Goal: Information Seeking & Learning: Learn about a topic

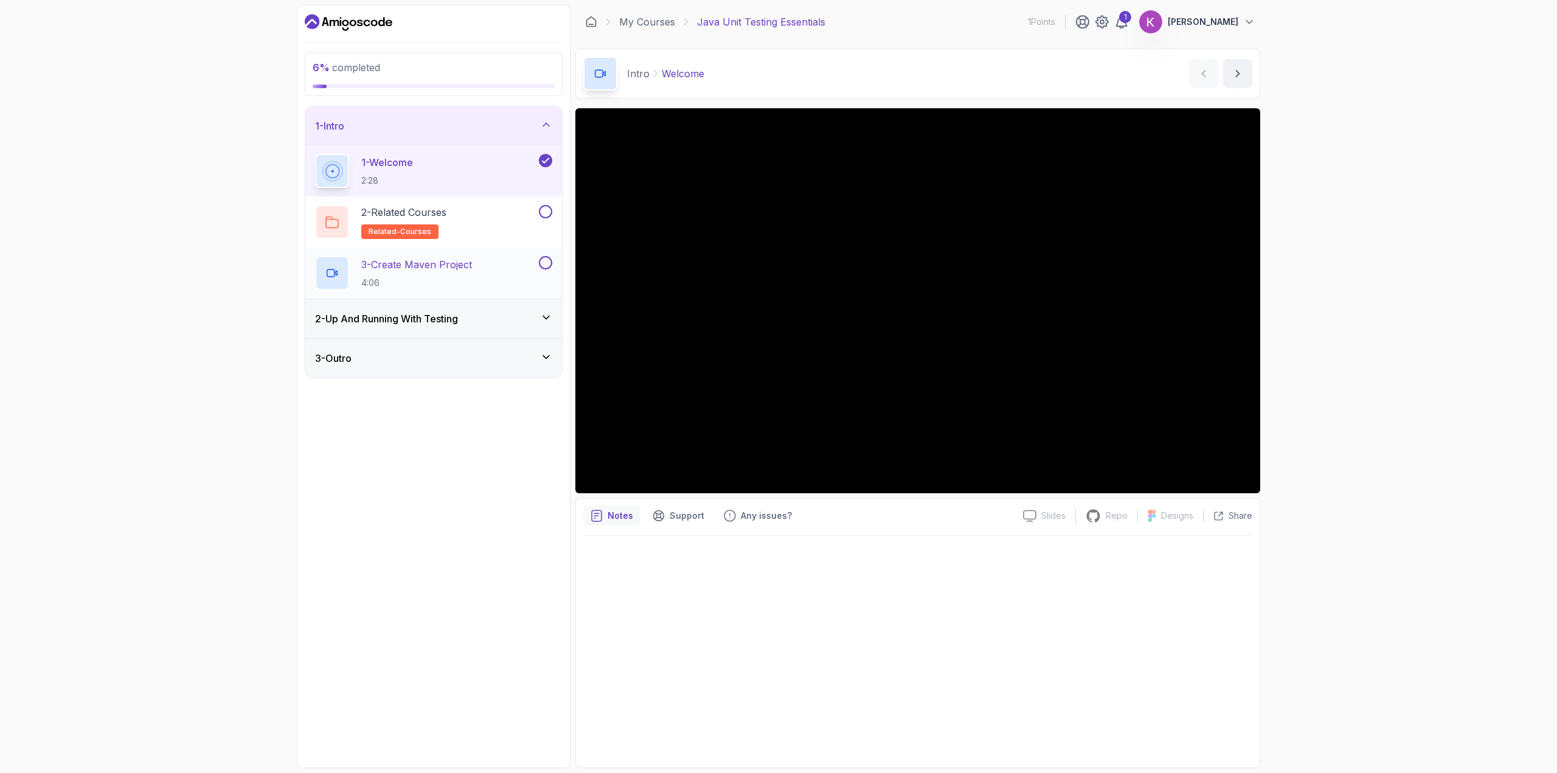
click at [496, 273] on div "3 - Create Maven Project 4:06" at bounding box center [425, 273] width 221 height 34
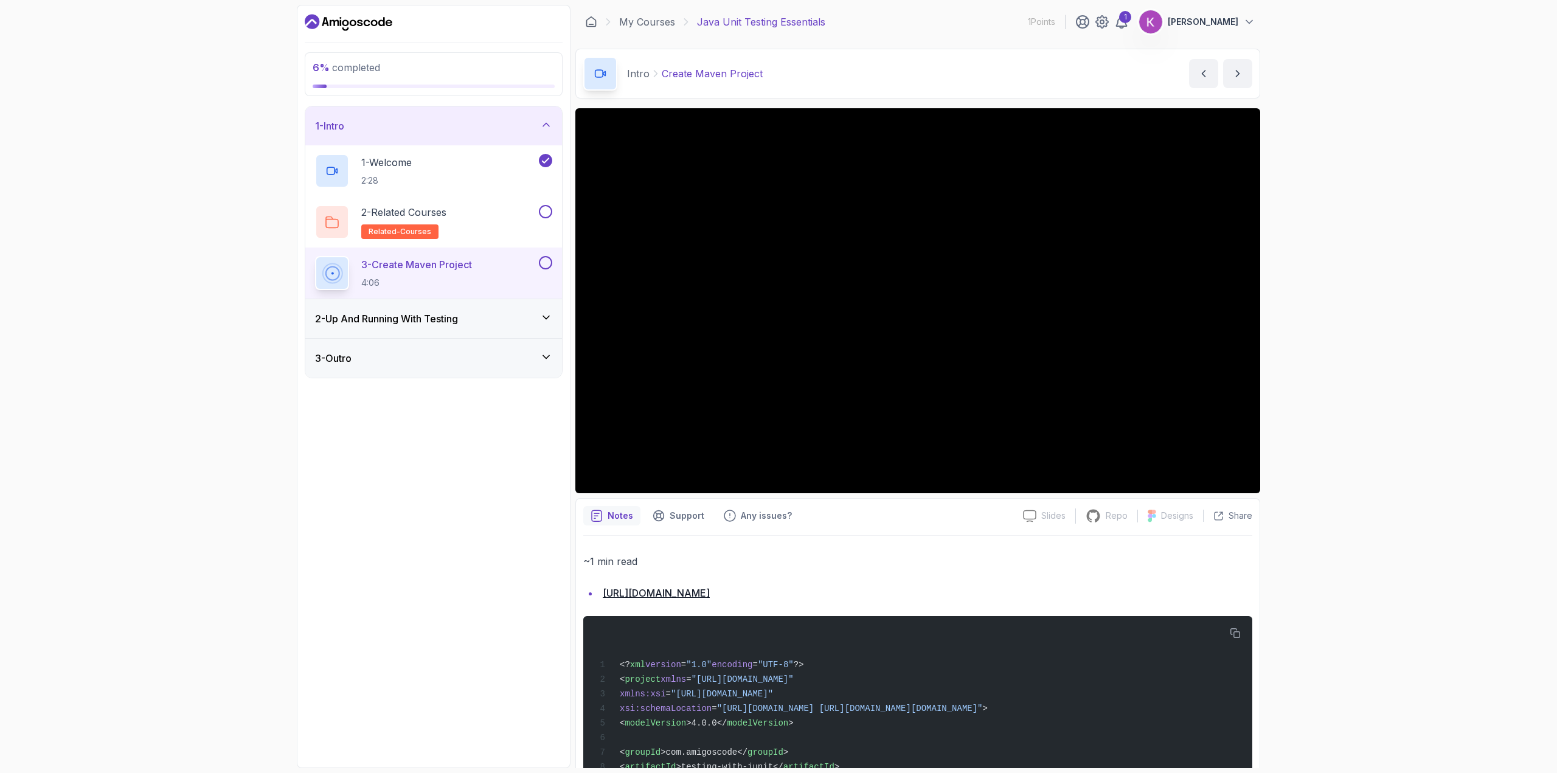
click at [406, 321] on h3 "2 - Up And Running With Testing" at bounding box center [386, 318] width 143 height 15
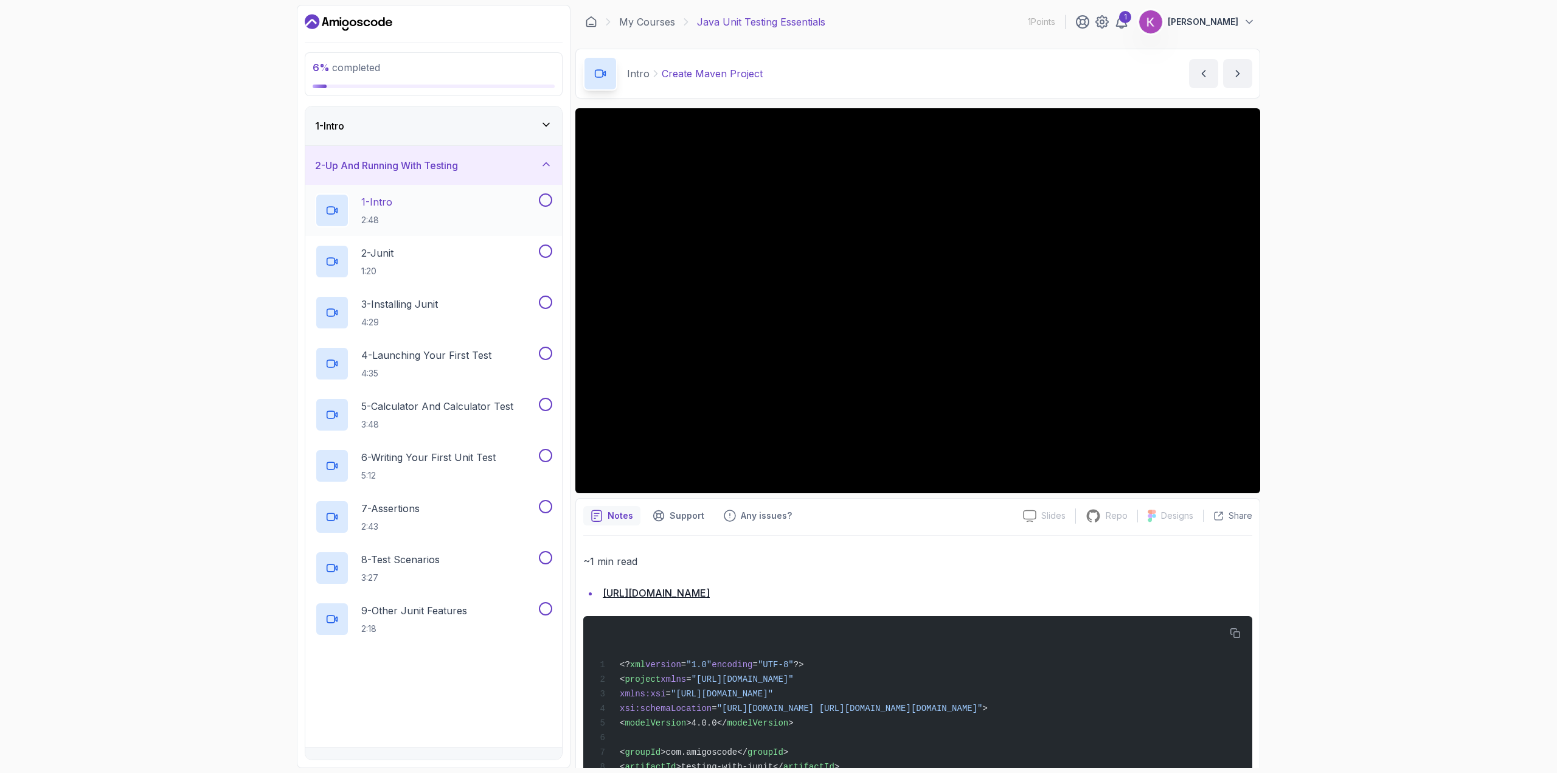
click at [438, 213] on div "1 - Intro 2:48" at bounding box center [425, 210] width 221 height 34
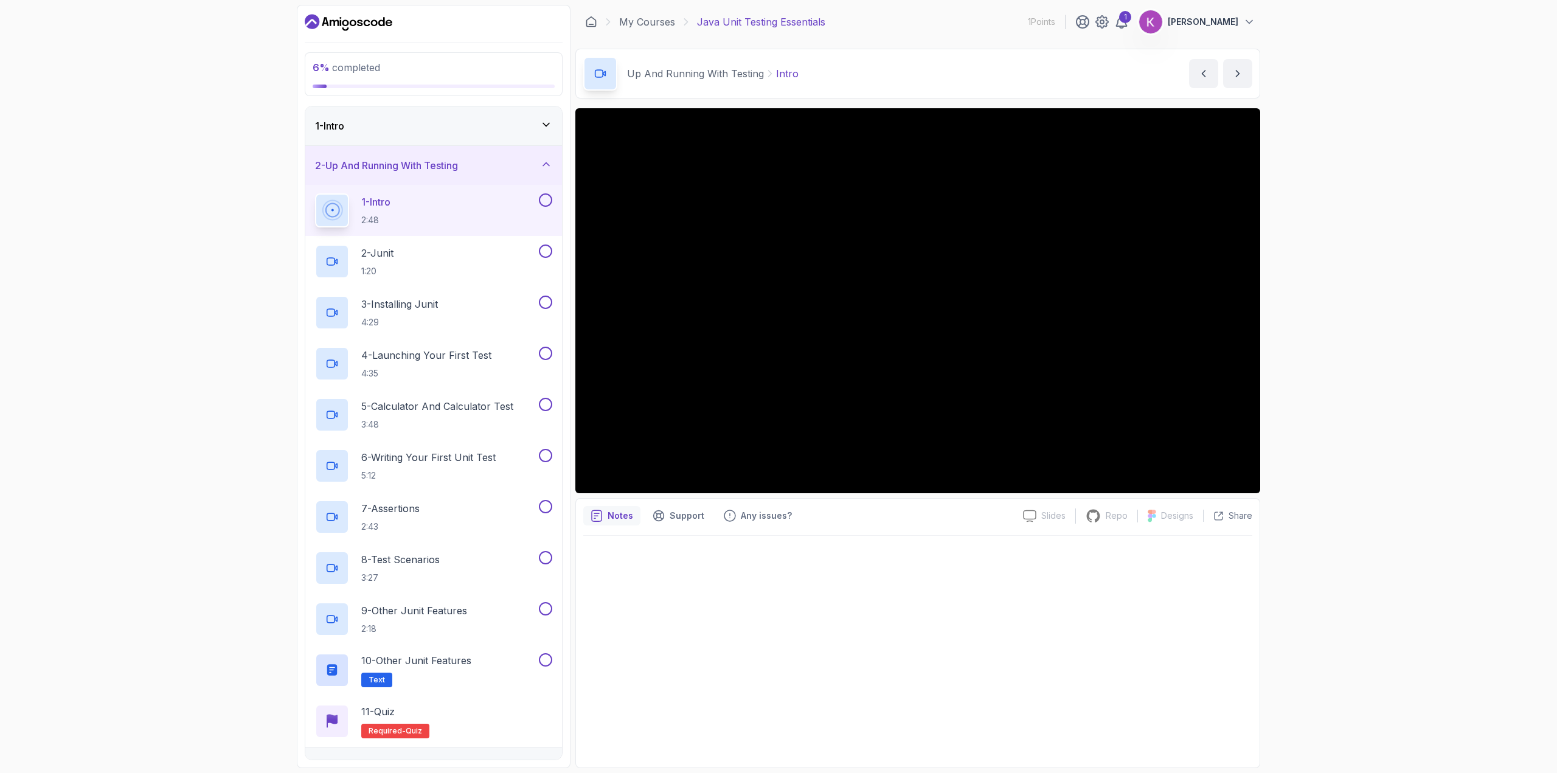
click at [147, 466] on div "6 % completed 1 - Intro 2 - Up And Running With Testing 1 - Intro 2:48 2 - Juni…" at bounding box center [778, 386] width 1557 height 773
click at [99, 327] on div "6 % completed 1 - Intro 2 - Up And Running With Testing 1 - Intro 2:48 2 - Juni…" at bounding box center [778, 386] width 1557 height 773
click at [385, 128] on div "1 - Intro" at bounding box center [433, 126] width 237 height 15
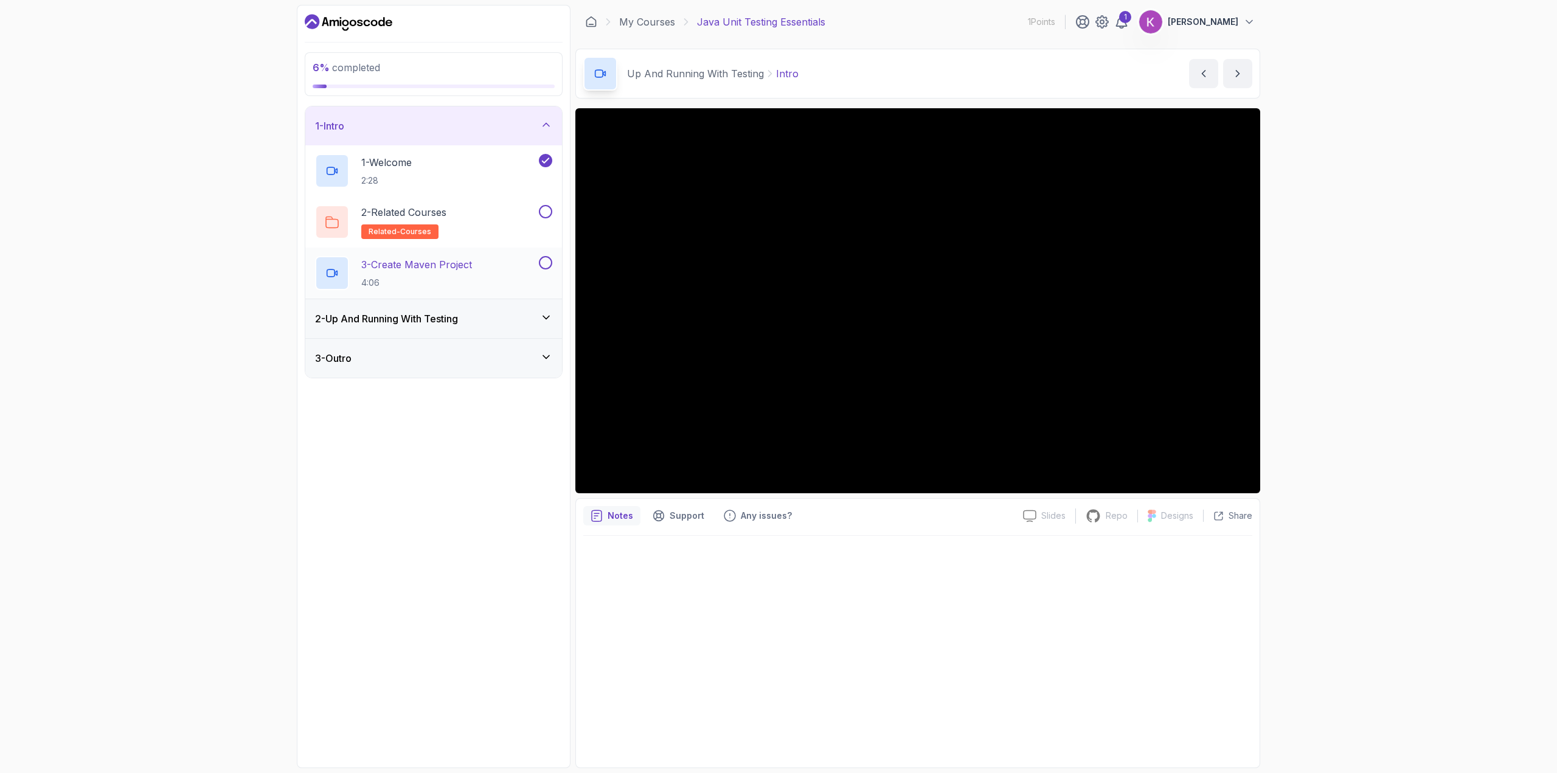
click at [471, 266] on p "3 - Create Maven Project" at bounding box center [416, 264] width 111 height 15
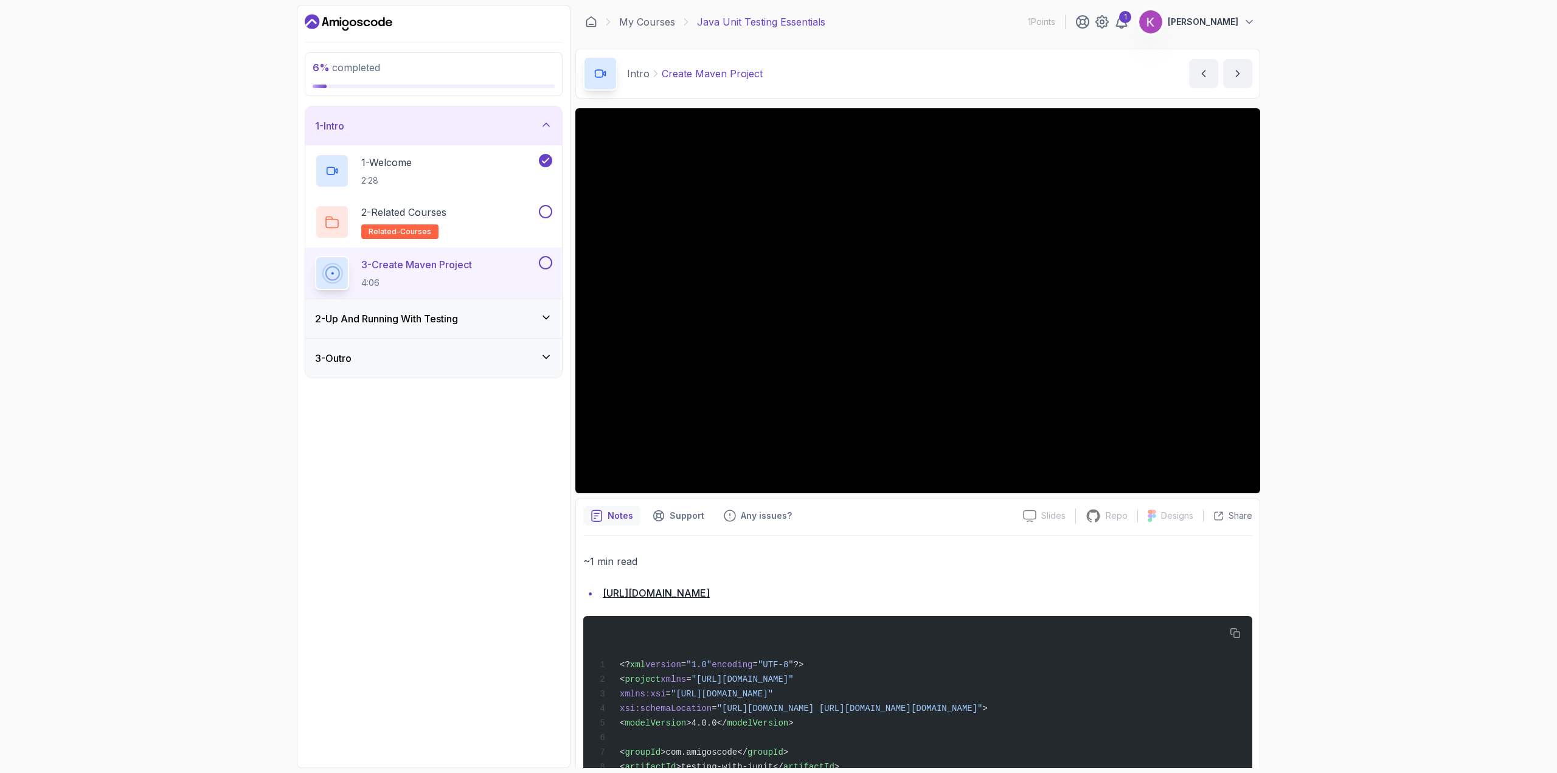
click at [429, 356] on div "3 - Outro" at bounding box center [433, 358] width 237 height 15
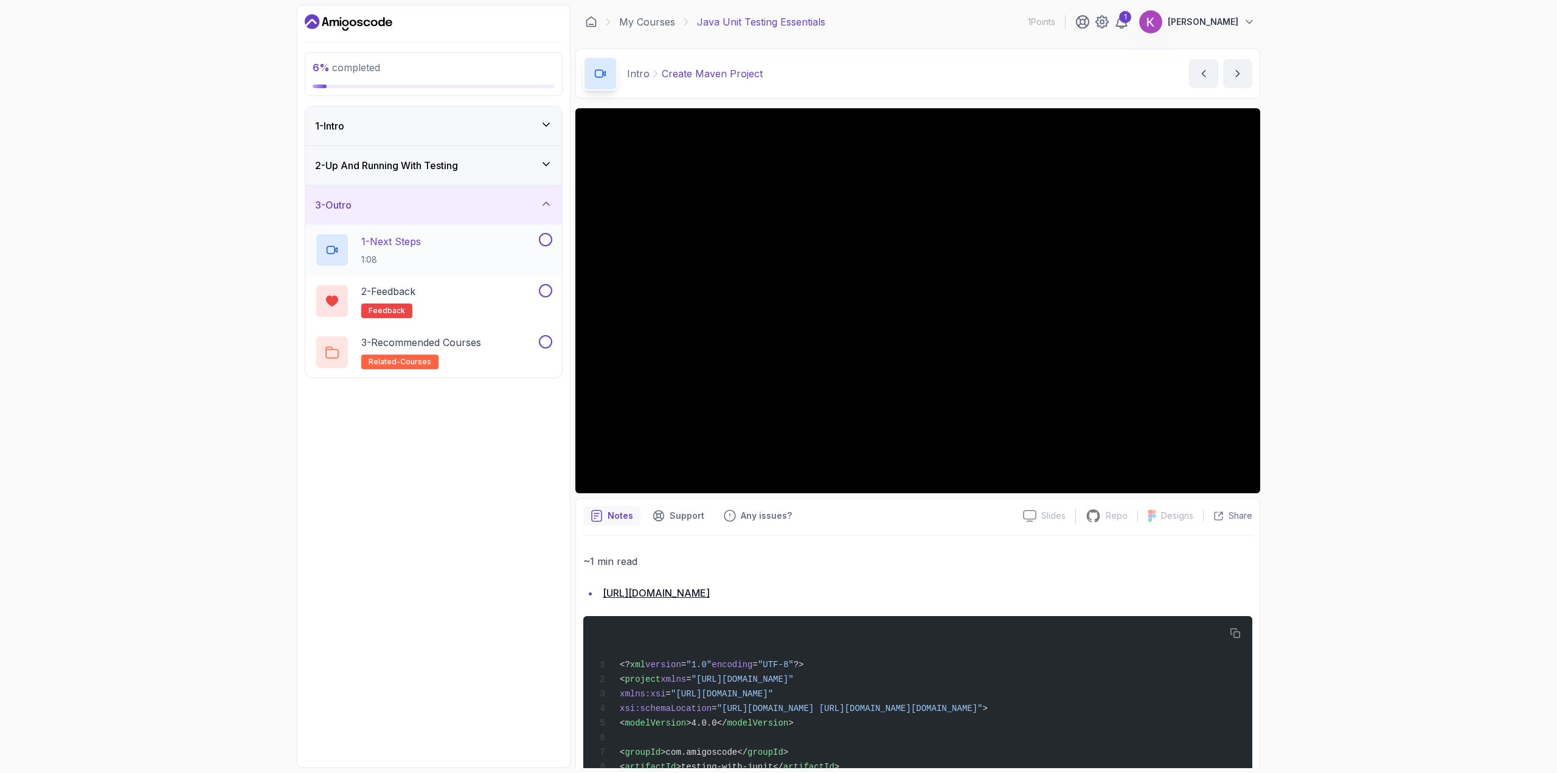
click at [472, 244] on div "1 - Next Steps 1:08" at bounding box center [425, 250] width 221 height 34
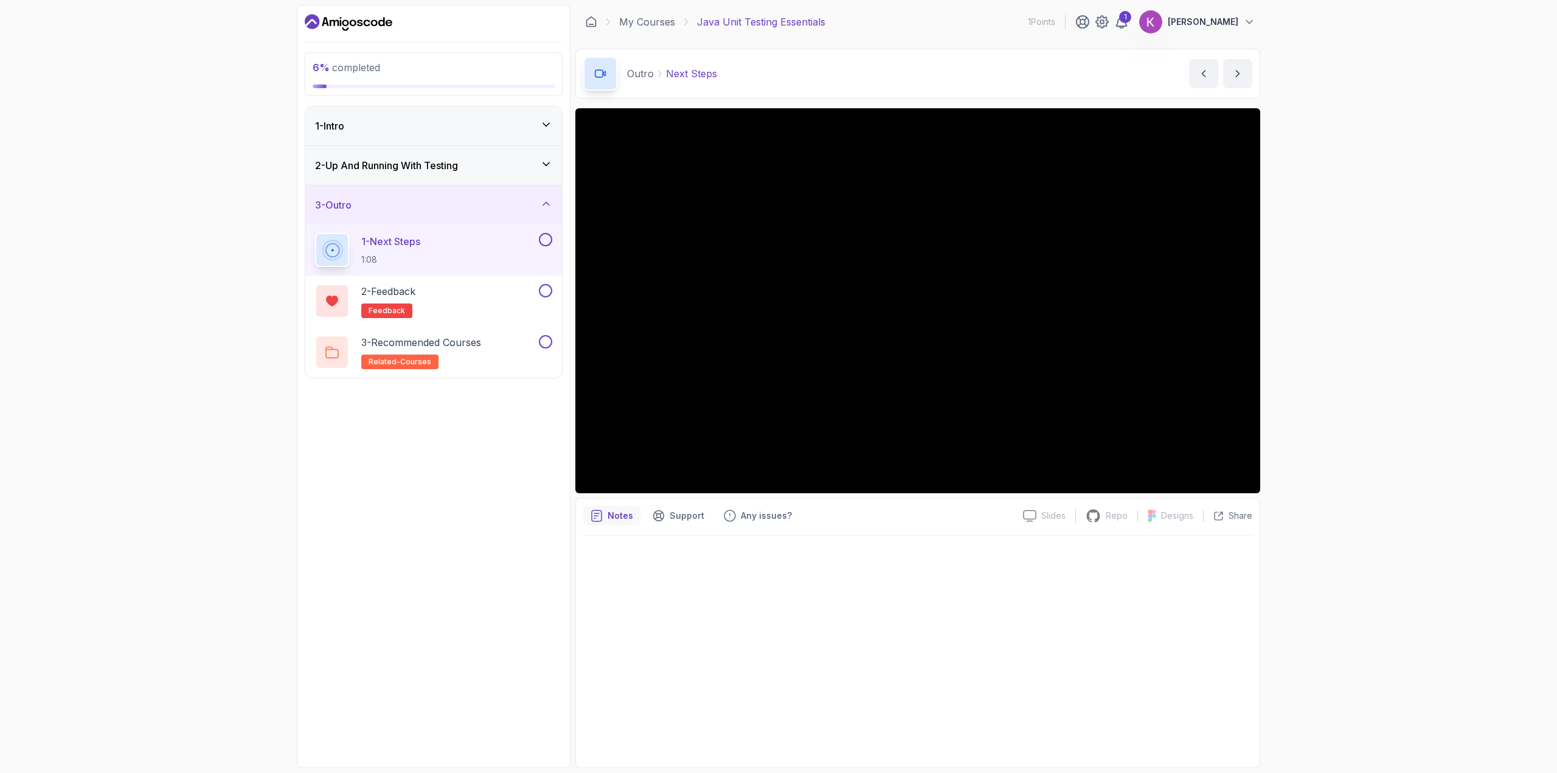
click at [435, 460] on div "6 % completed 1 - Intro 2 - Up And Running With Testing 3 - Outro 1 - Next Step…" at bounding box center [434, 386] width 274 height 763
click at [474, 164] on div "2 - Up And Running With Testing" at bounding box center [433, 165] width 237 height 15
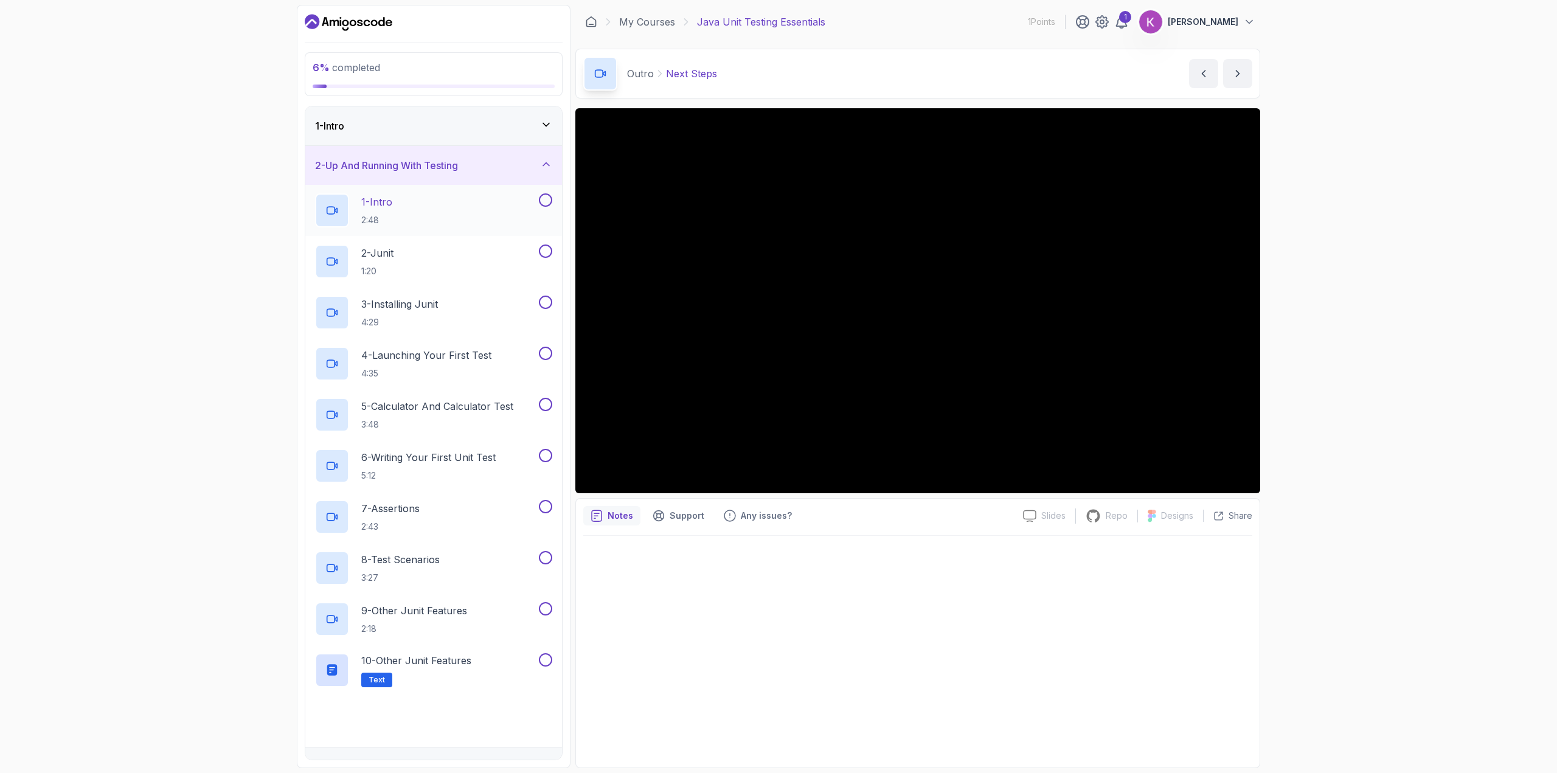
click at [440, 206] on div "1 - Intro 2:48" at bounding box center [425, 210] width 221 height 34
click at [253, 330] on div "6 % completed 1 - Intro 2 - Up And Running With Testing 1 - Intro 2:48 2 - Juni…" at bounding box center [778, 386] width 1557 height 773
click at [227, 316] on div "6 % completed 1 - Intro 2 - Up And Running With Testing 1 - Intro 2:48 2 - Juni…" at bounding box center [778, 386] width 1557 height 773
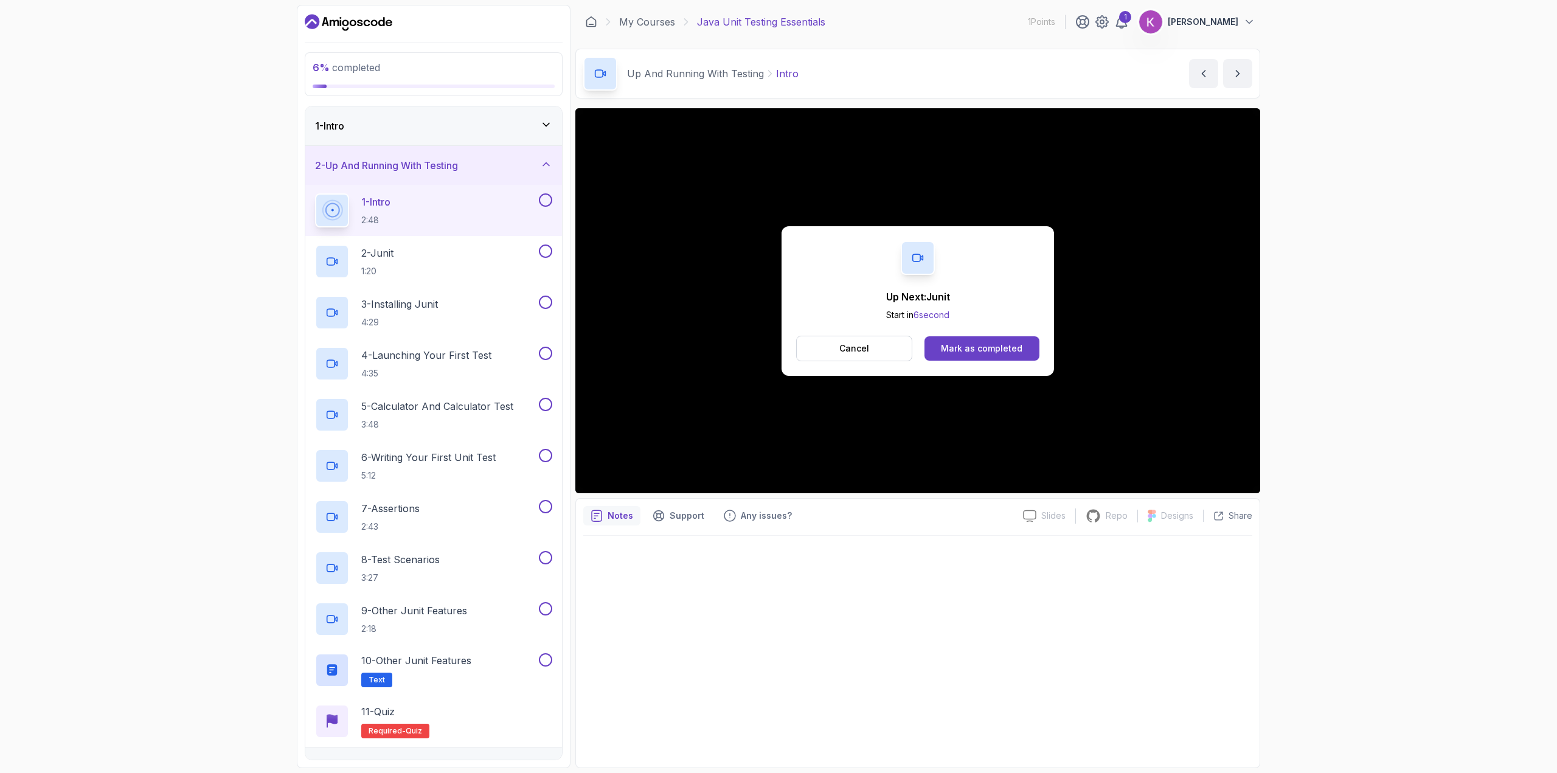
click at [238, 198] on div "6 % completed 1 - Intro 2 - Up And Running With Testing 1 - Intro 2:48 2 - Juni…" at bounding box center [778, 386] width 1557 height 773
click at [973, 347] on div "Mark as completed" at bounding box center [982, 348] width 82 height 12
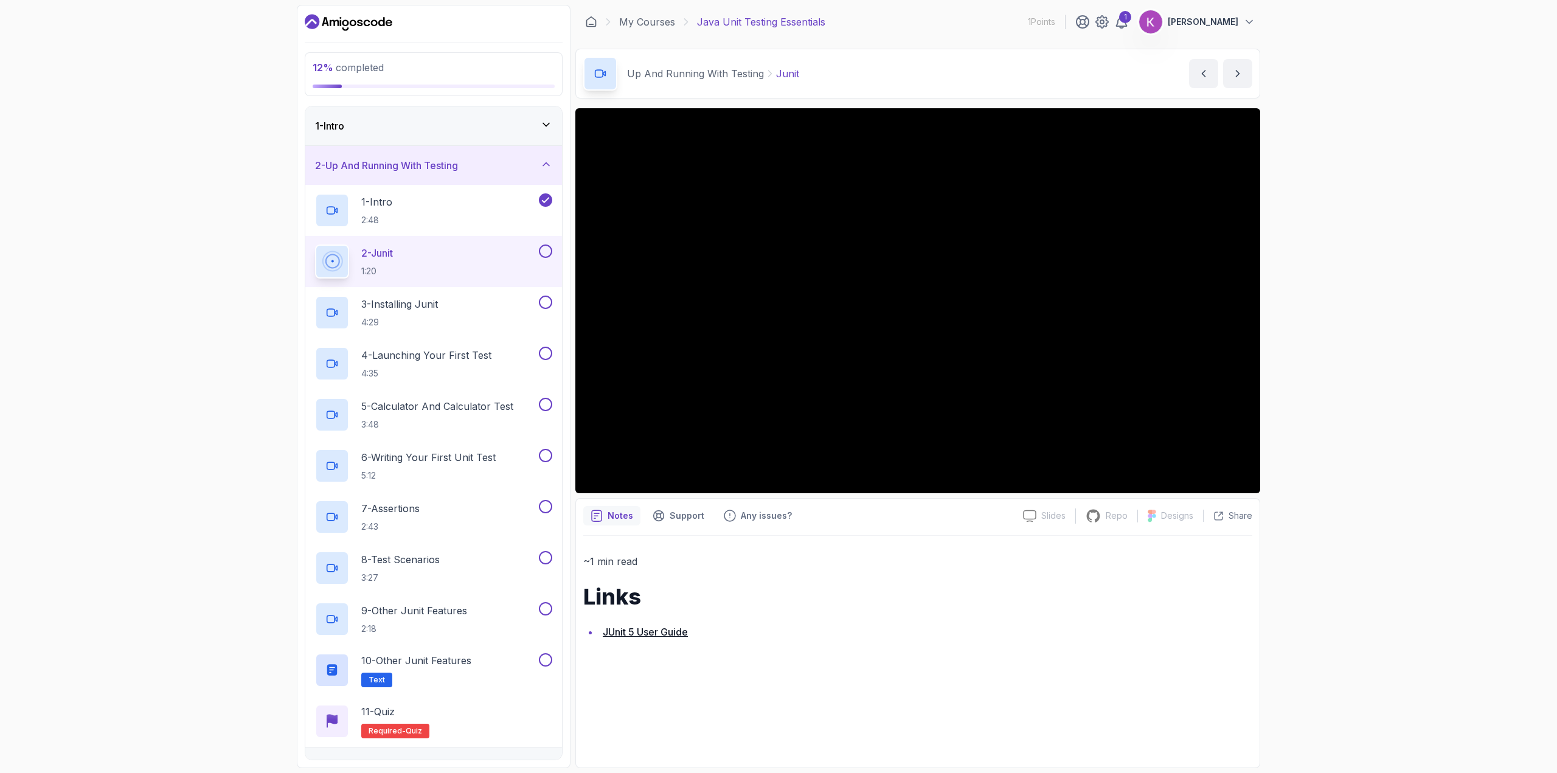
click at [148, 294] on div "12 % completed 1 - Intro 2 - Up And Running With Testing 1 - Intro 2:48 2 - Jun…" at bounding box center [778, 386] width 1557 height 773
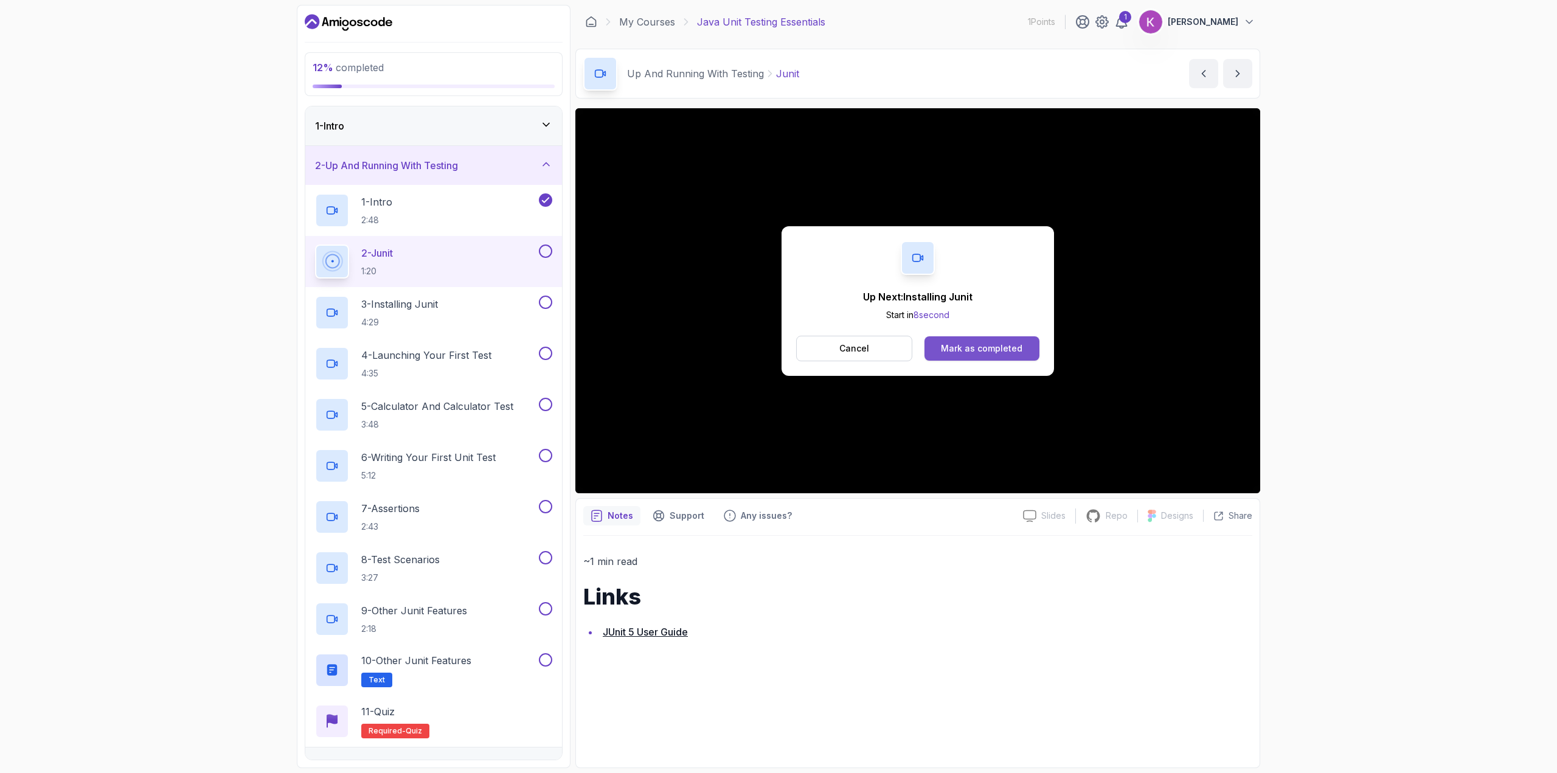
click at [1016, 348] on div "Mark as completed" at bounding box center [982, 348] width 82 height 12
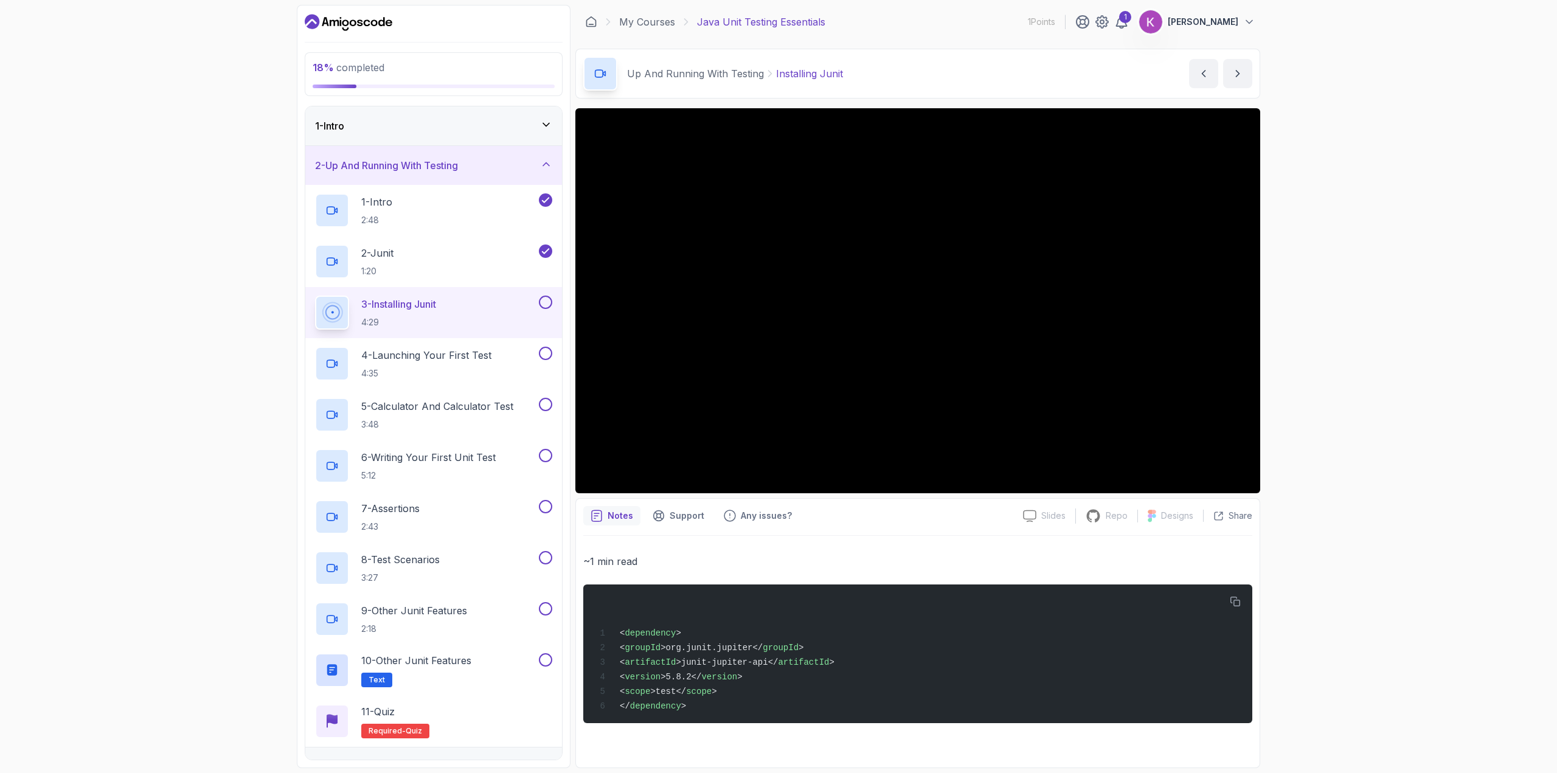
click at [1353, 240] on div "18 % completed 1 - Intro 2 - Up And Running With Testing 1 - Intro 2:48 2 - Jun…" at bounding box center [778, 386] width 1557 height 773
click at [1235, 602] on icon "button" at bounding box center [1235, 602] width 11 height 11
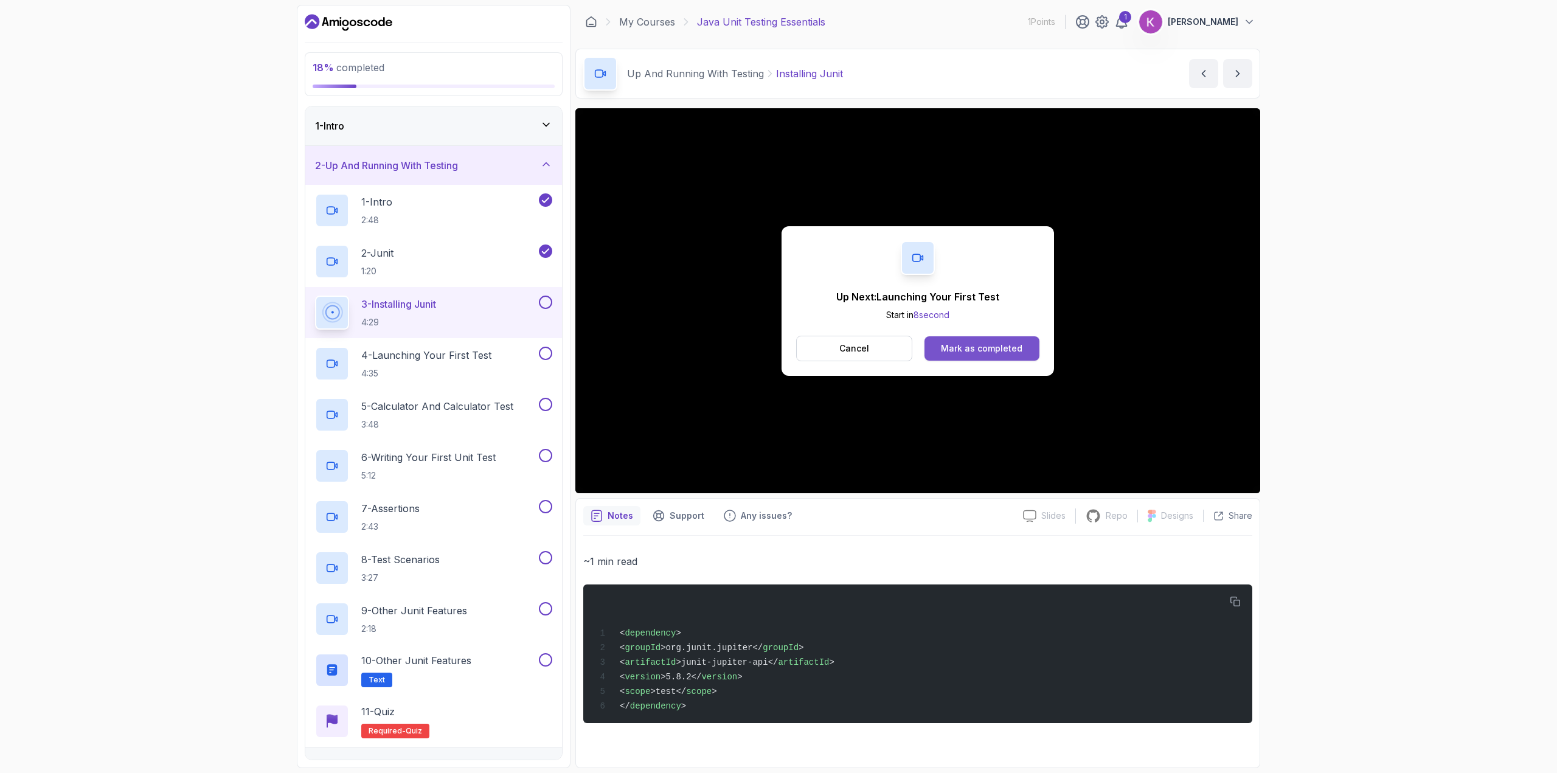
click at [967, 340] on button "Mark as completed" at bounding box center [982, 348] width 115 height 24
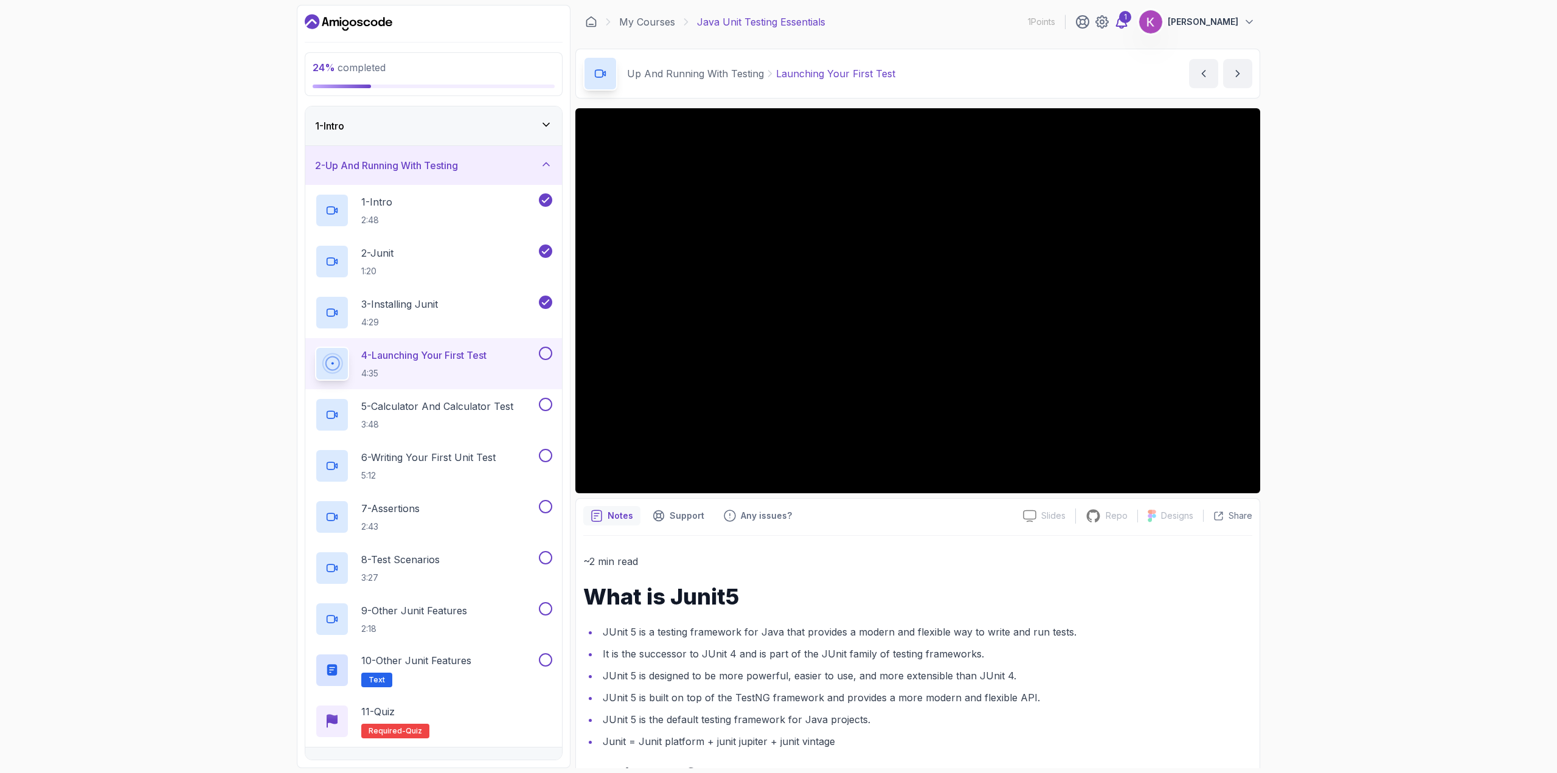
click at [1129, 24] on icon at bounding box center [1121, 22] width 15 height 15
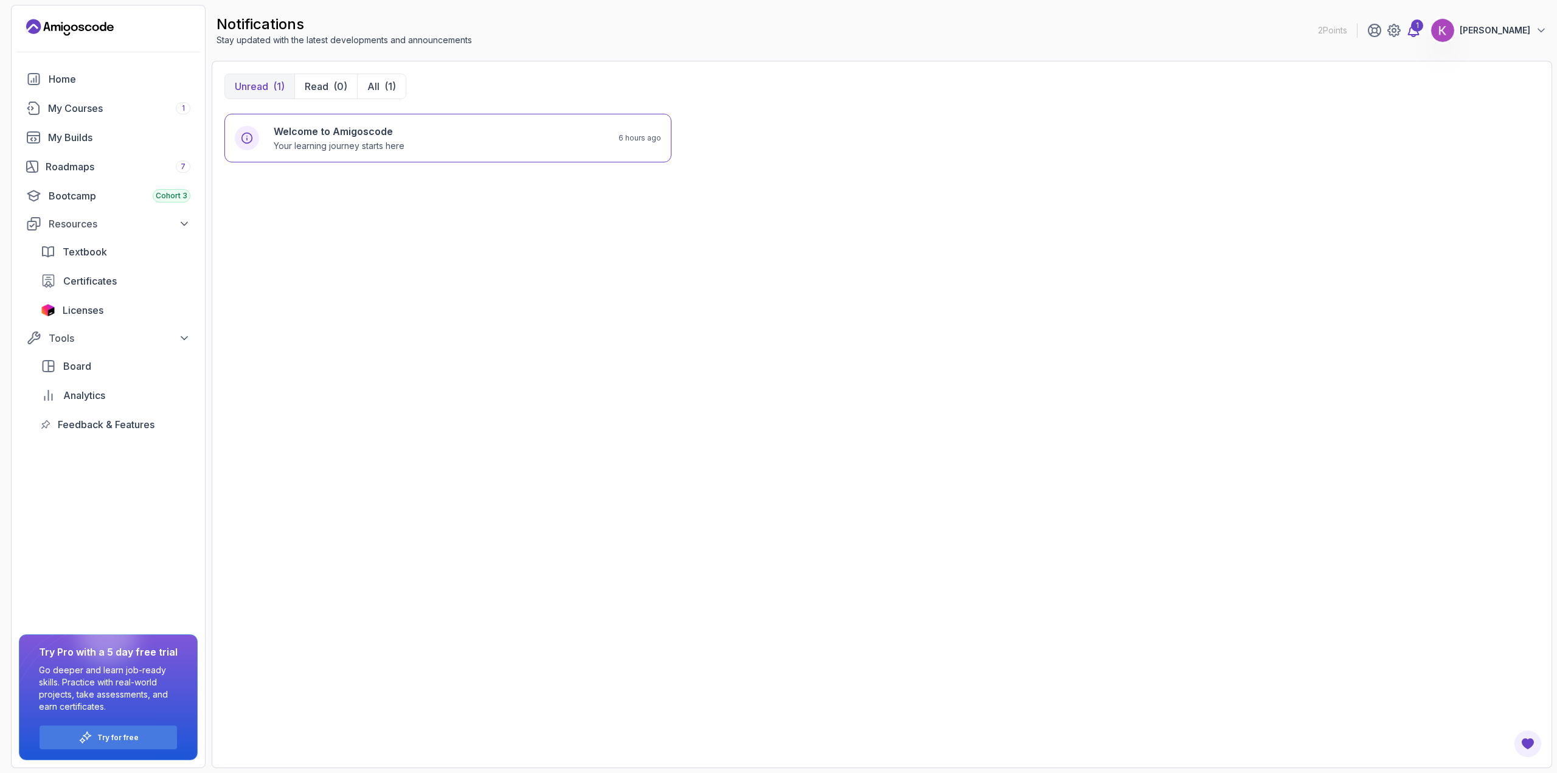
click at [1423, 27] on div "1" at bounding box center [1417, 25] width 12 height 12
click at [1541, 29] on icon at bounding box center [1541, 30] width 12 height 12
click at [1423, 25] on div "1" at bounding box center [1417, 25] width 12 height 12
click at [539, 132] on div "Welcome to Amigoscode Your learning journey starts here" at bounding box center [439, 138] width 330 height 28
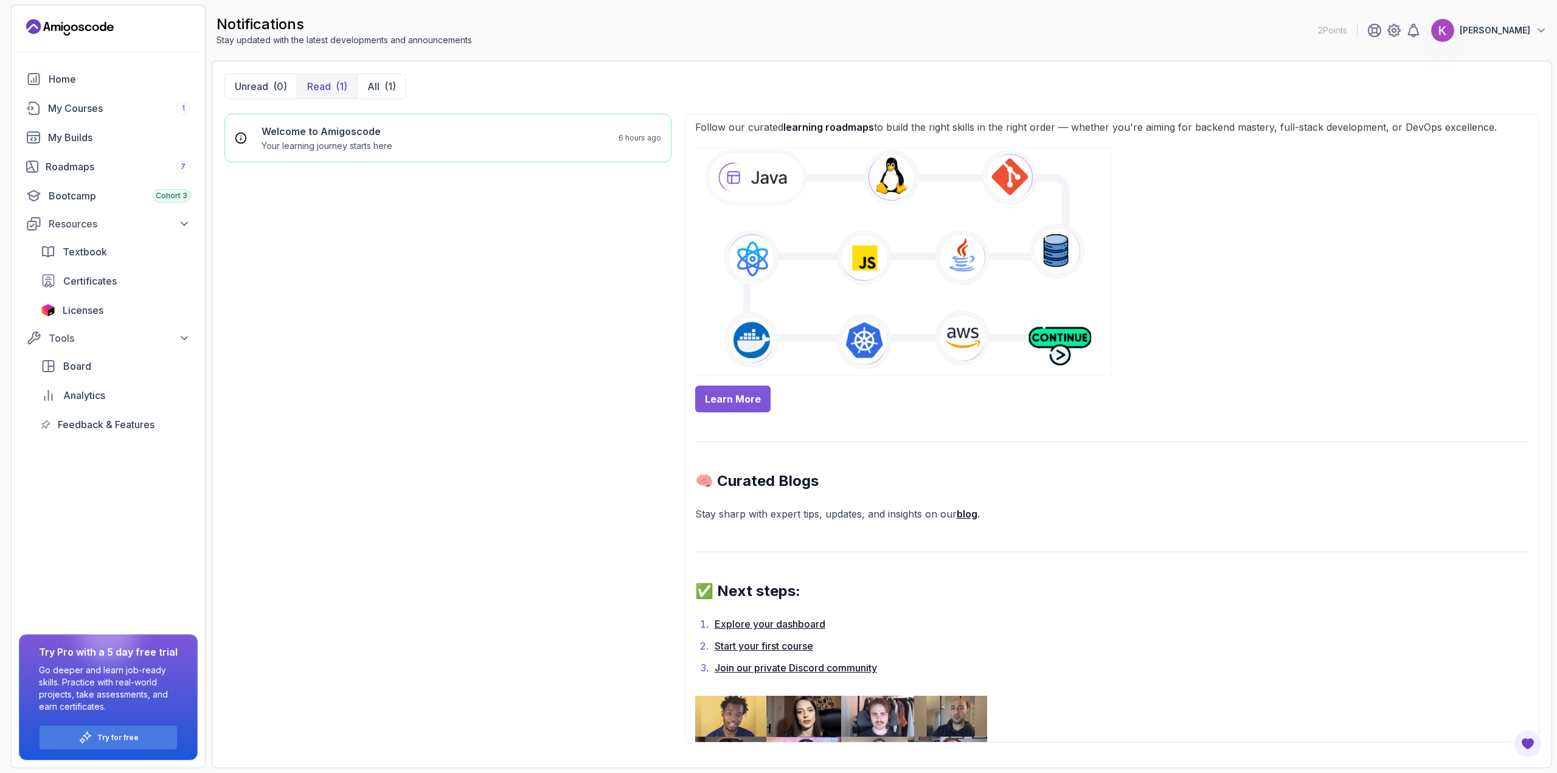
scroll to position [763, 0]
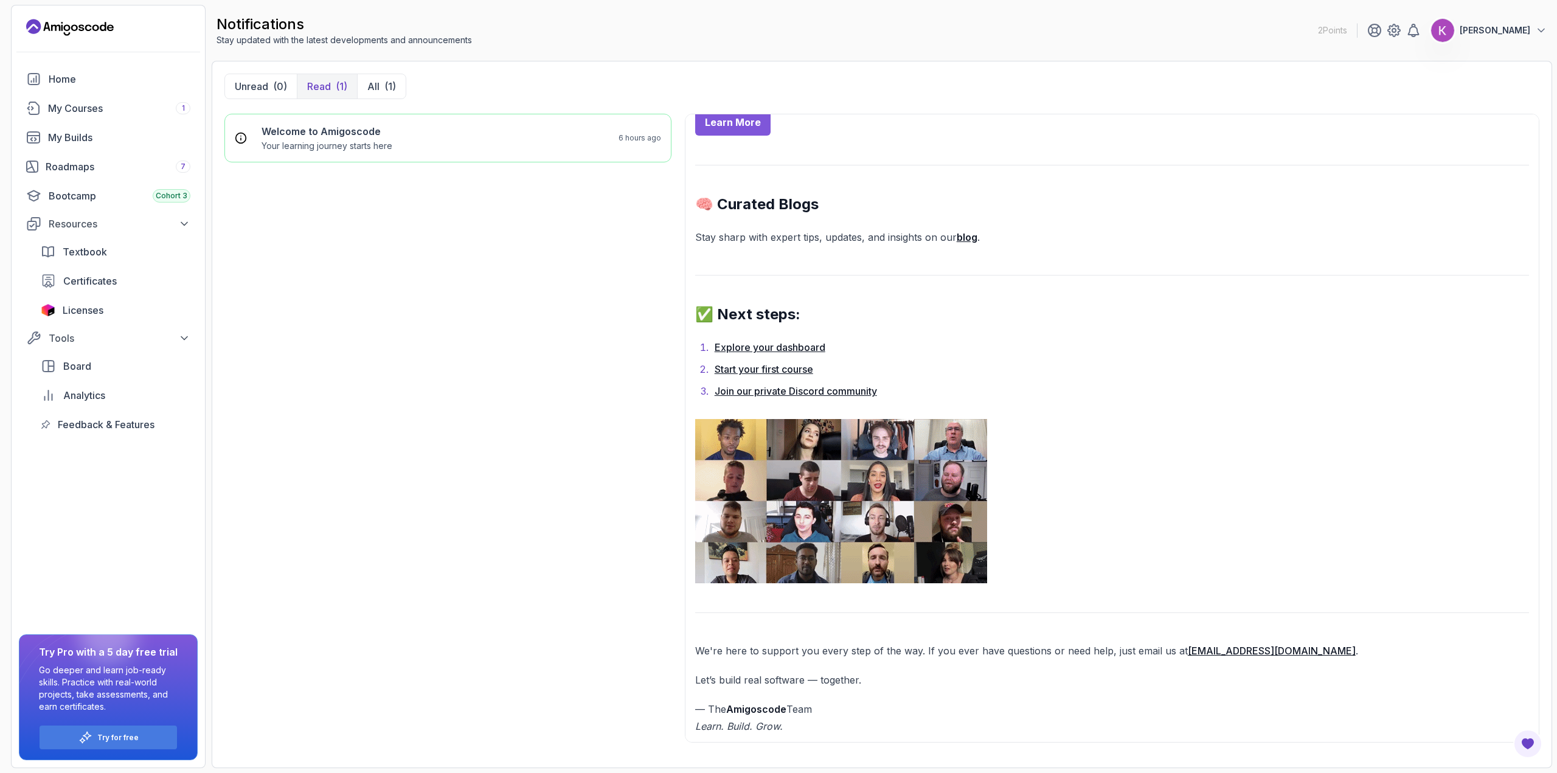
click at [940, 443] on img at bounding box center [841, 501] width 292 height 164
click at [762, 438] on img at bounding box center [841, 501] width 292 height 164
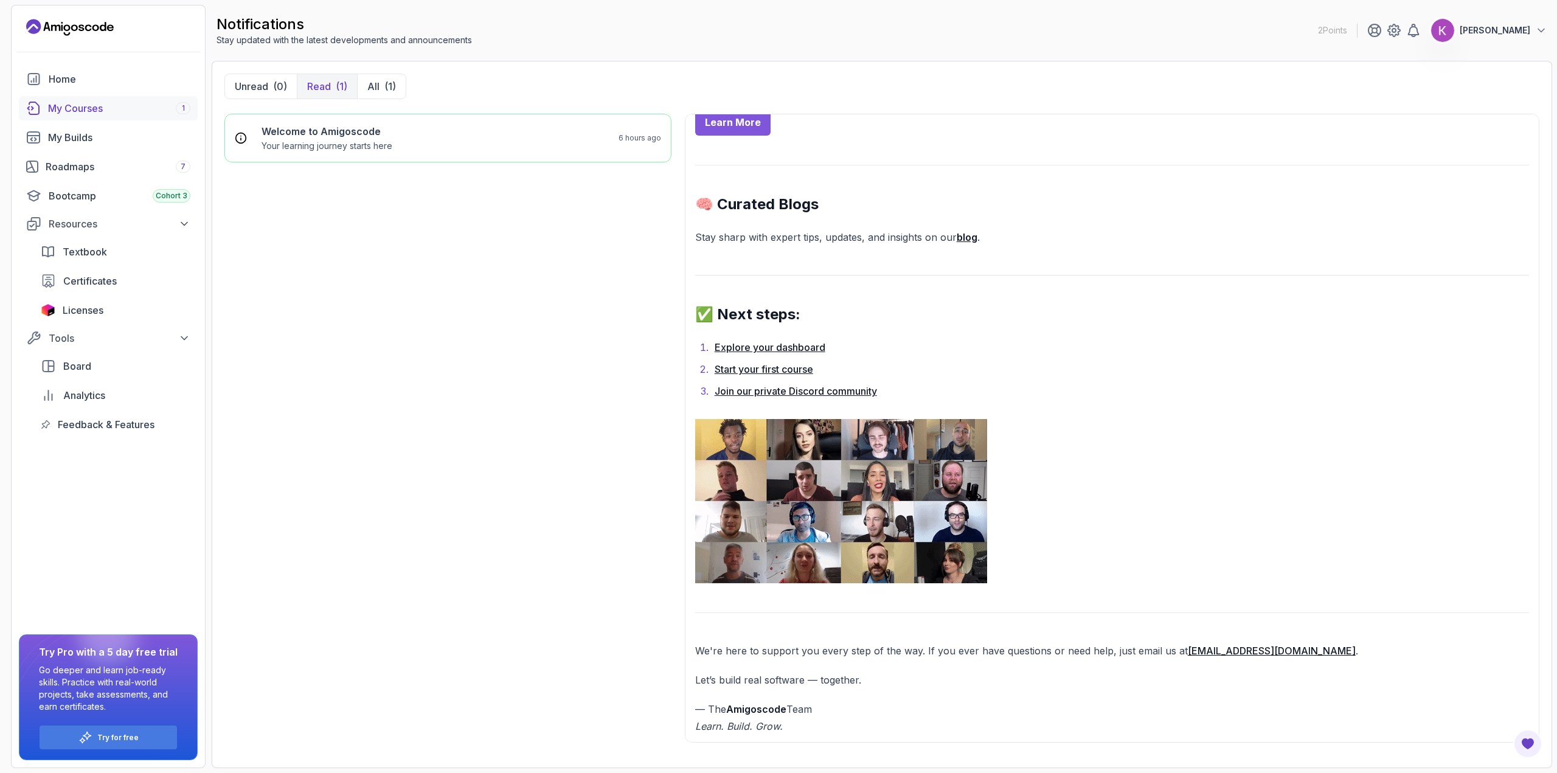
click at [66, 105] on div "My Courses 1" at bounding box center [119, 108] width 142 height 15
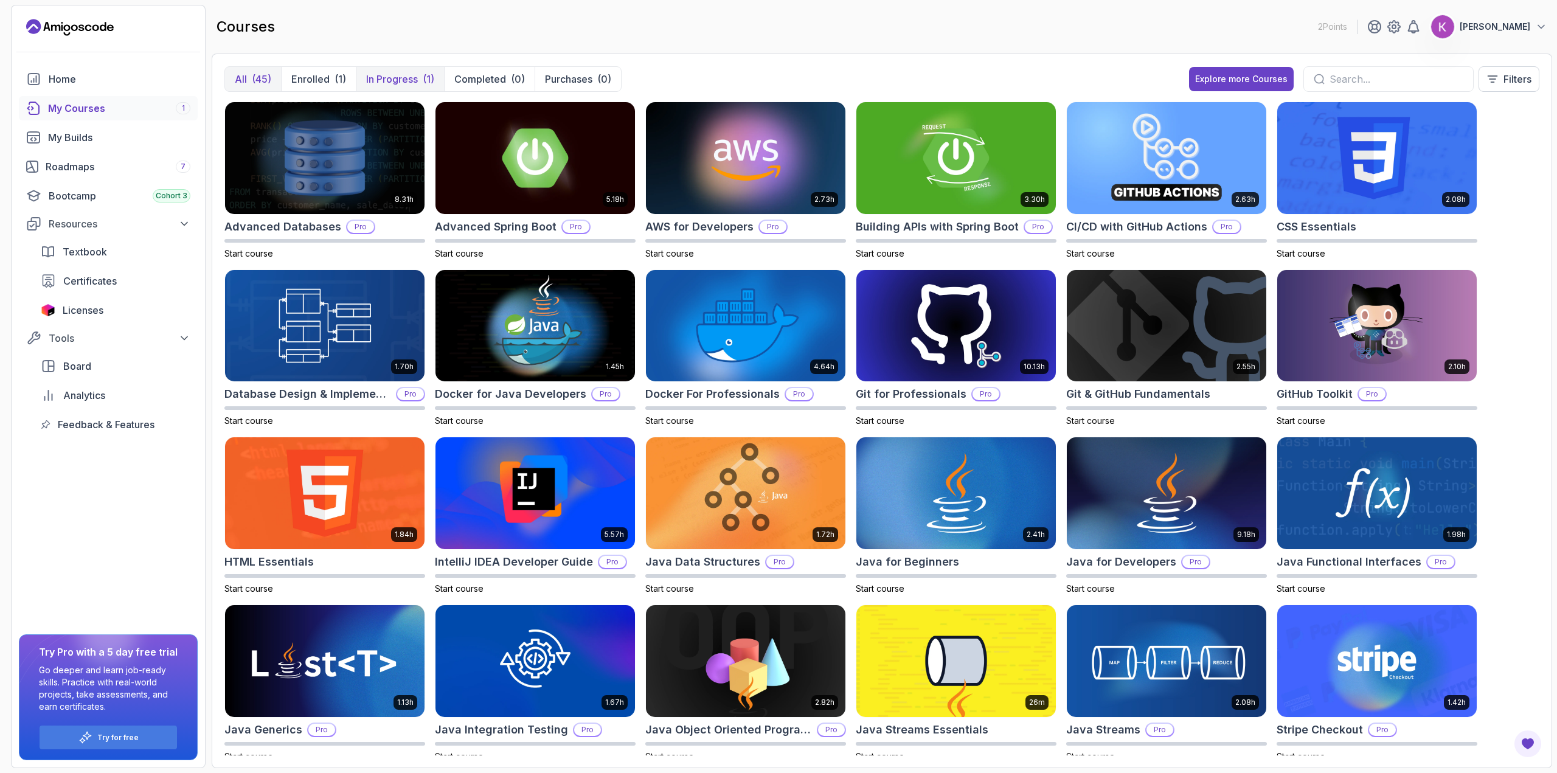
click at [395, 79] on p "In Progress" at bounding box center [392, 79] width 52 height 15
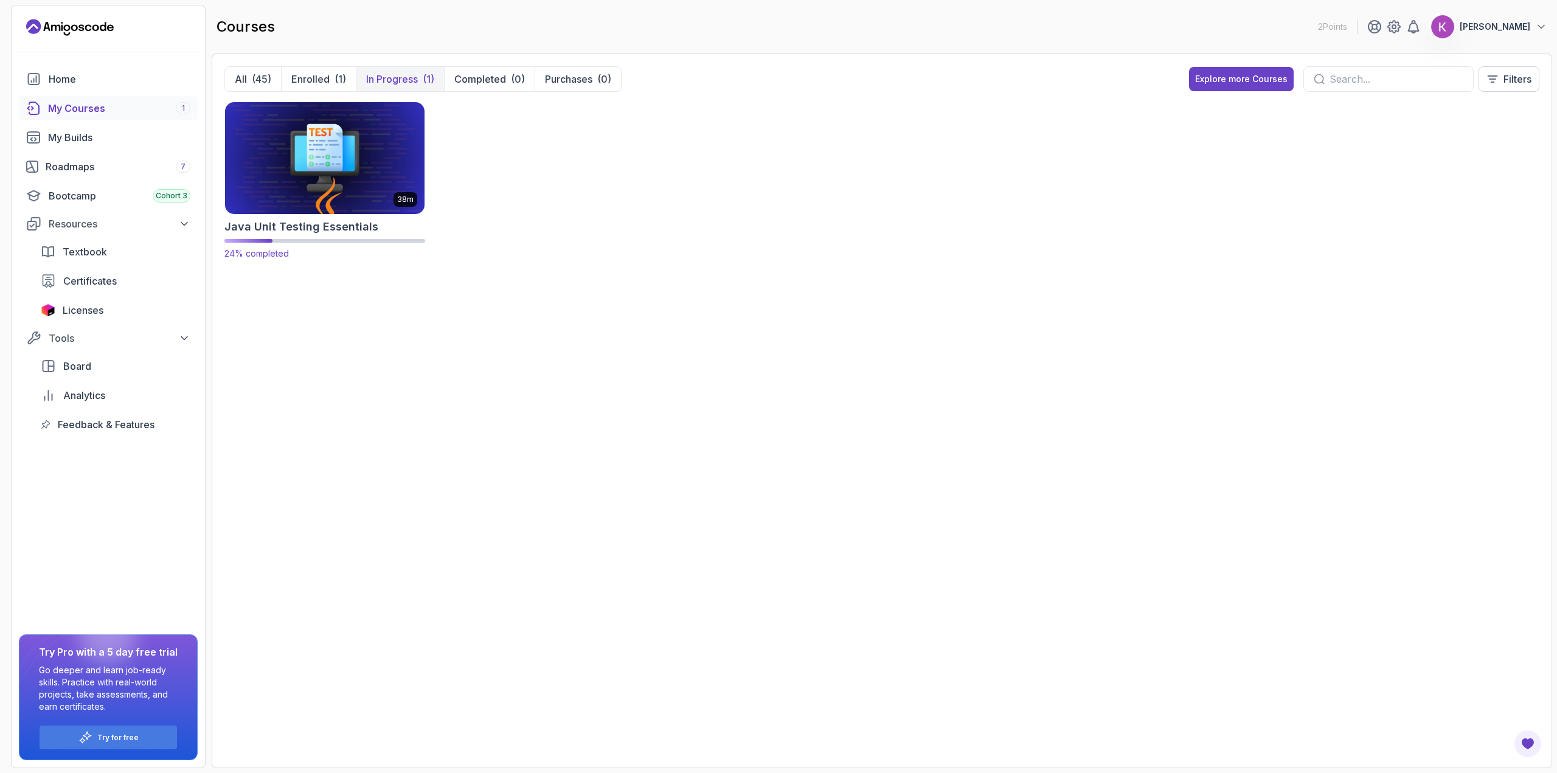
click at [333, 166] on img at bounding box center [324, 157] width 209 height 117
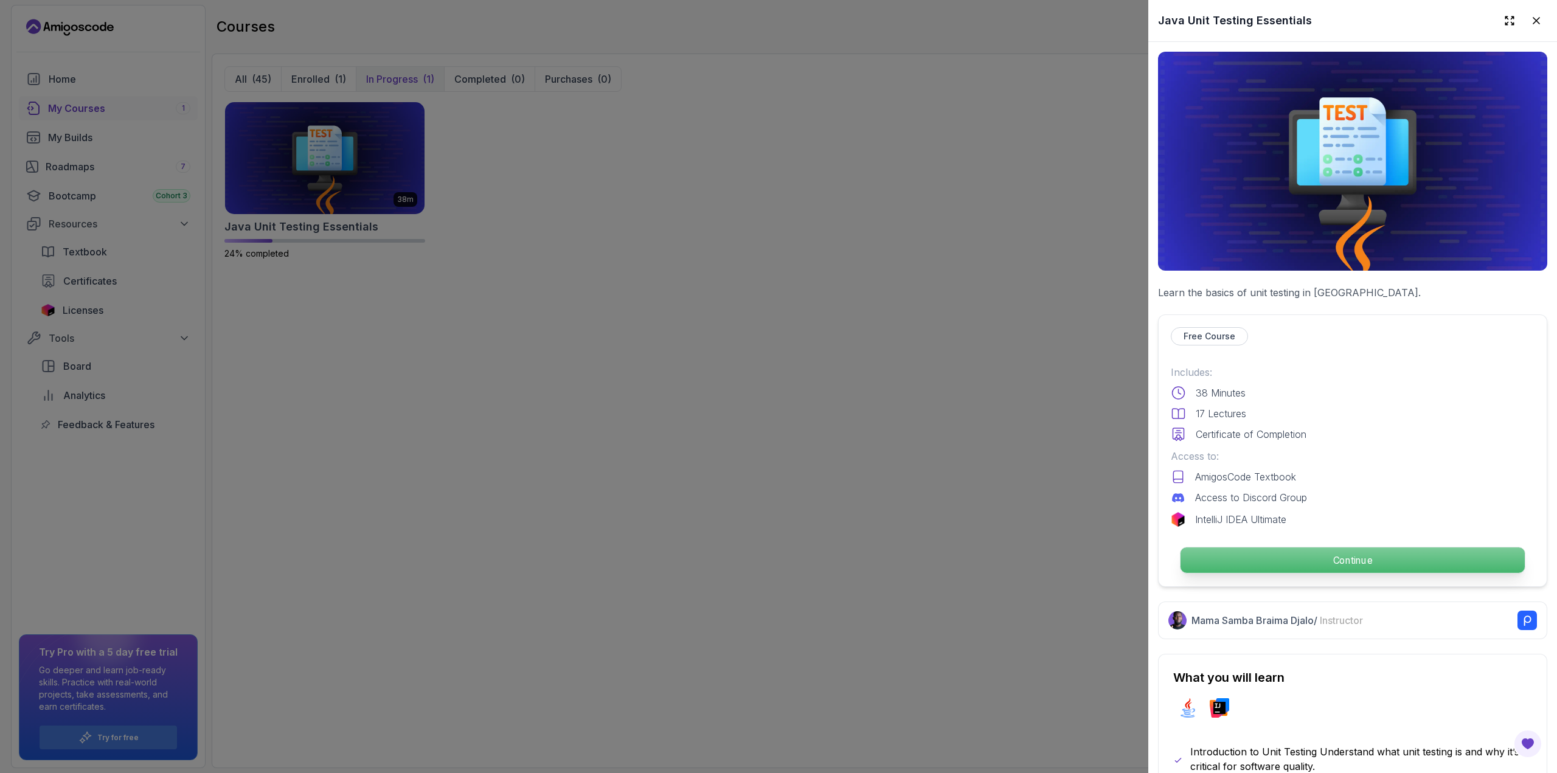
click at [1357, 554] on p "Continue" at bounding box center [1353, 560] width 344 height 26
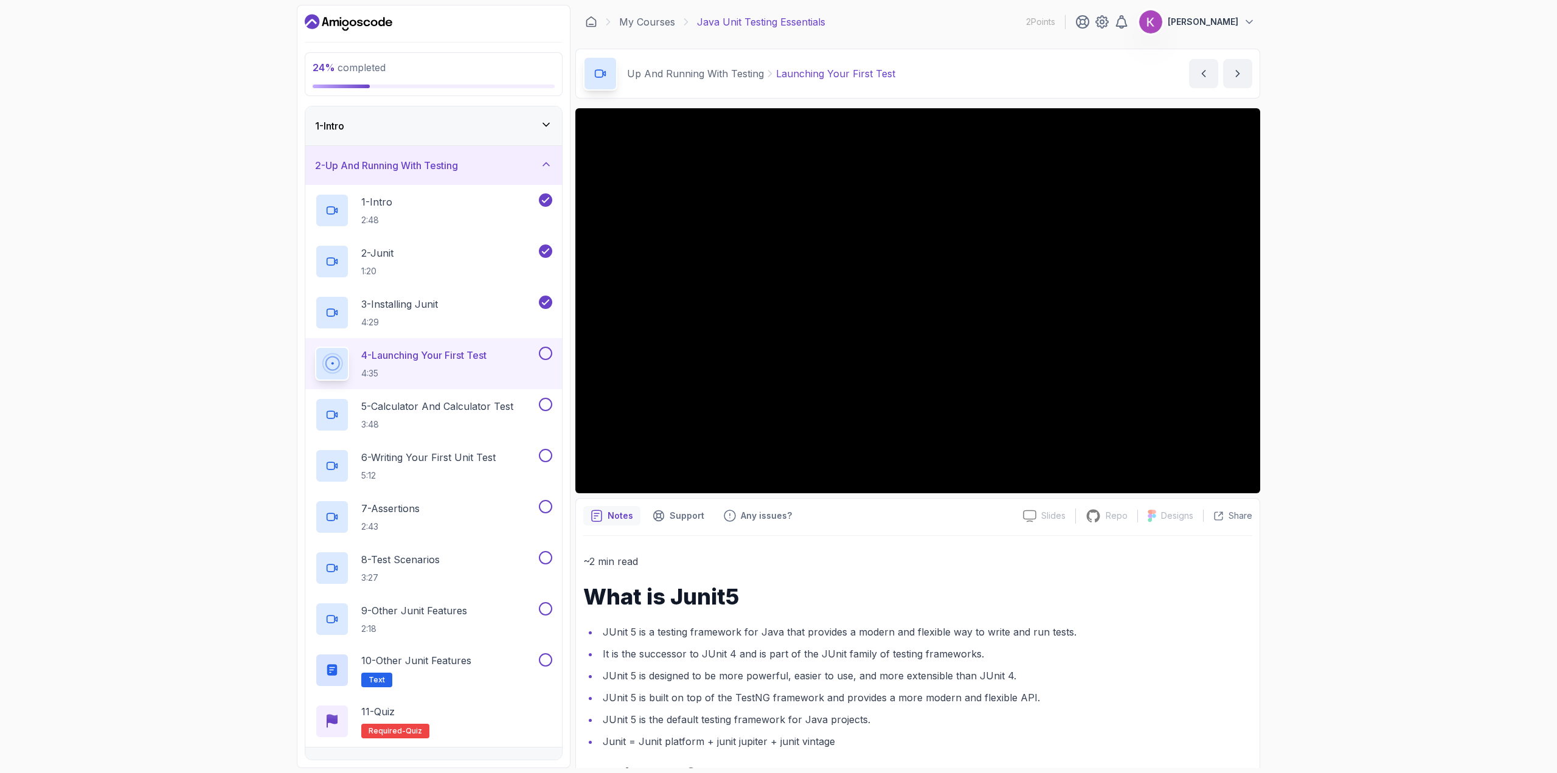
click at [1335, 389] on div "24 % completed 1 - Intro 2 - Up And Running With Testing 1 - Intro 2:48 2 - Jun…" at bounding box center [778, 386] width 1557 height 773
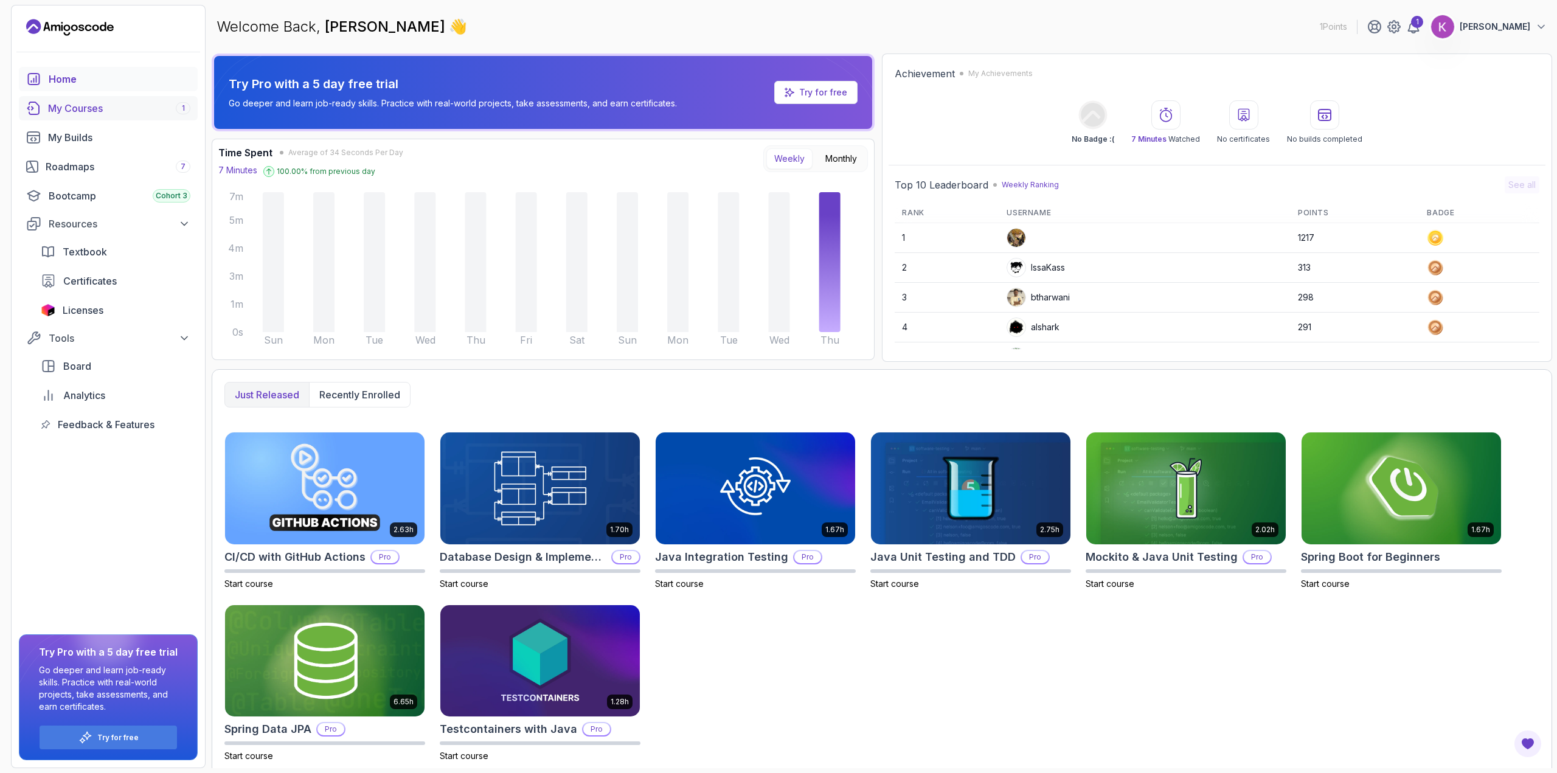
click at [110, 111] on div "My Courses 1" at bounding box center [119, 108] width 142 height 15
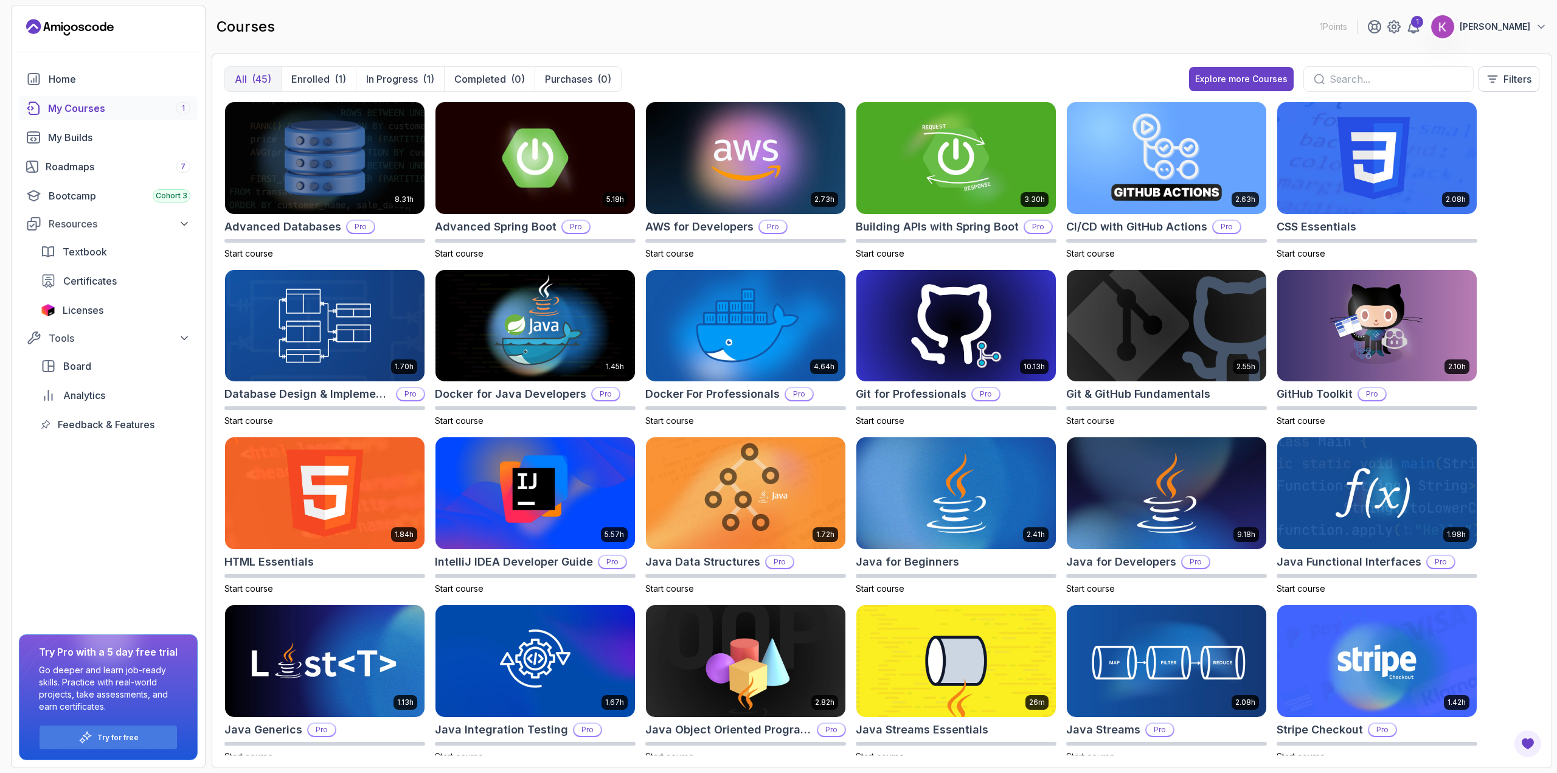
click at [1347, 25] on p "1 Points" at bounding box center [1333, 27] width 27 height 12
click at [1383, 80] on input "text" at bounding box center [1397, 79] width 134 height 15
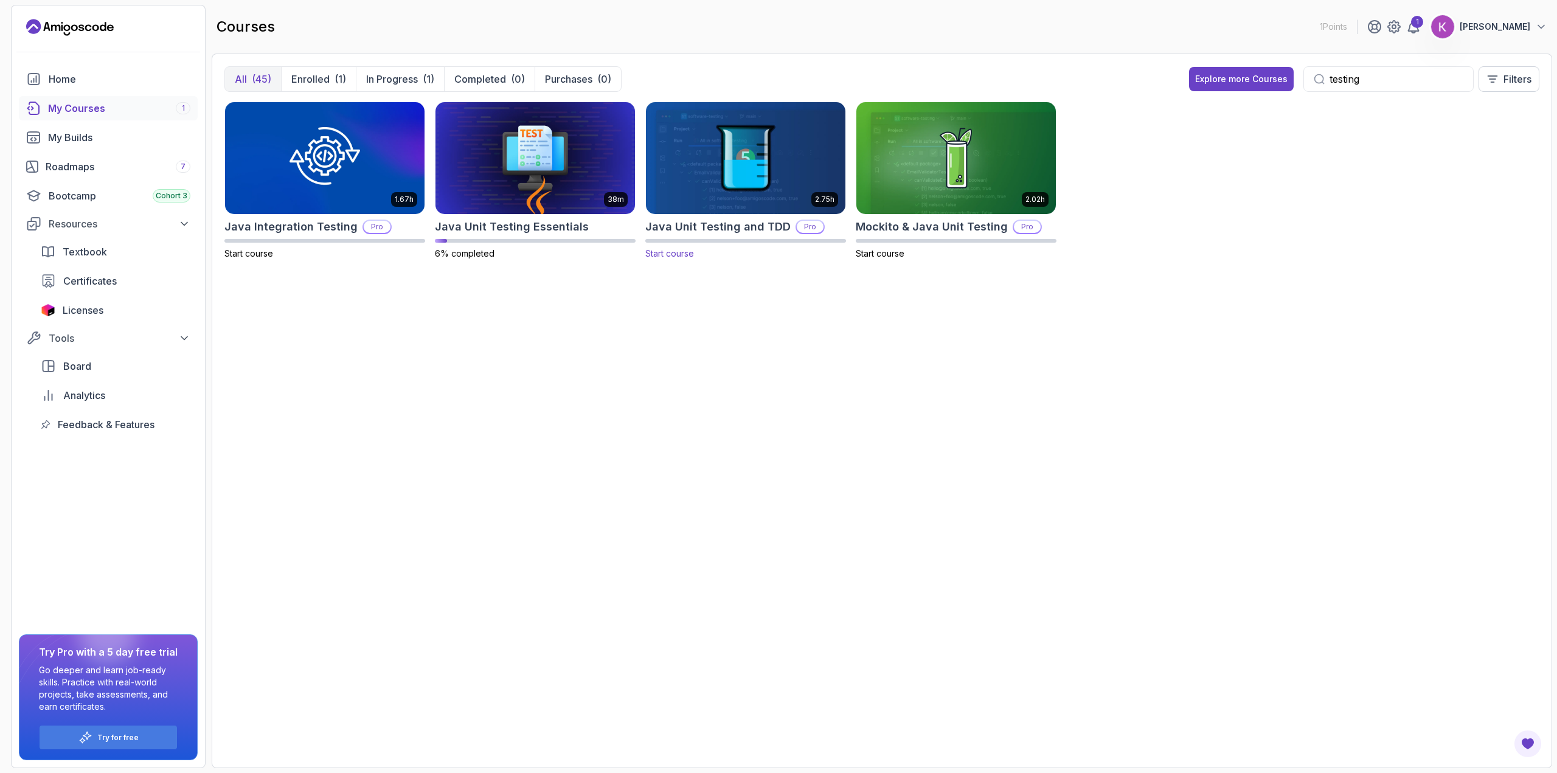
type input "testing"
click at [748, 189] on img at bounding box center [745, 157] width 209 height 117
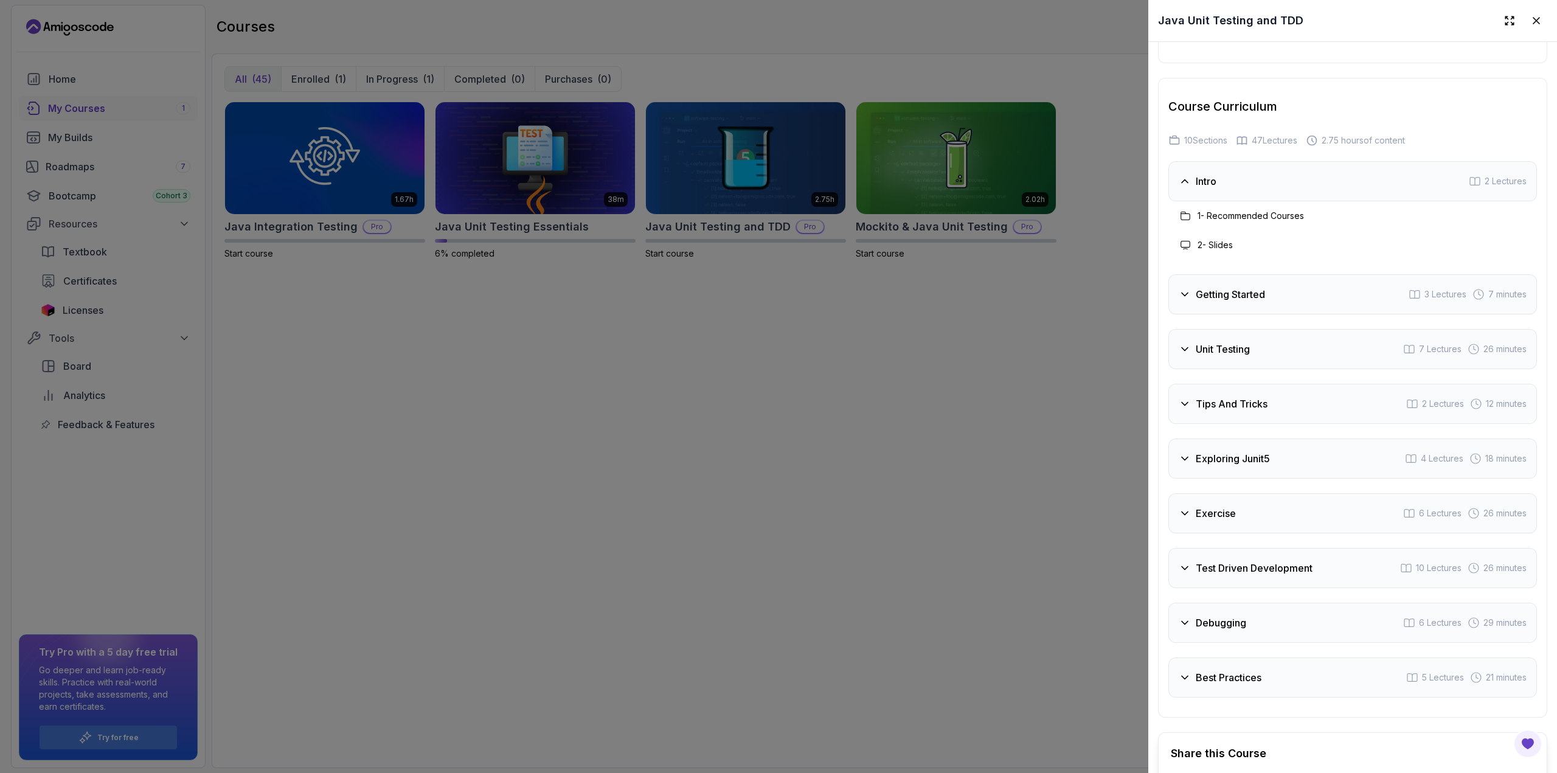
scroll to position [2068, 0]
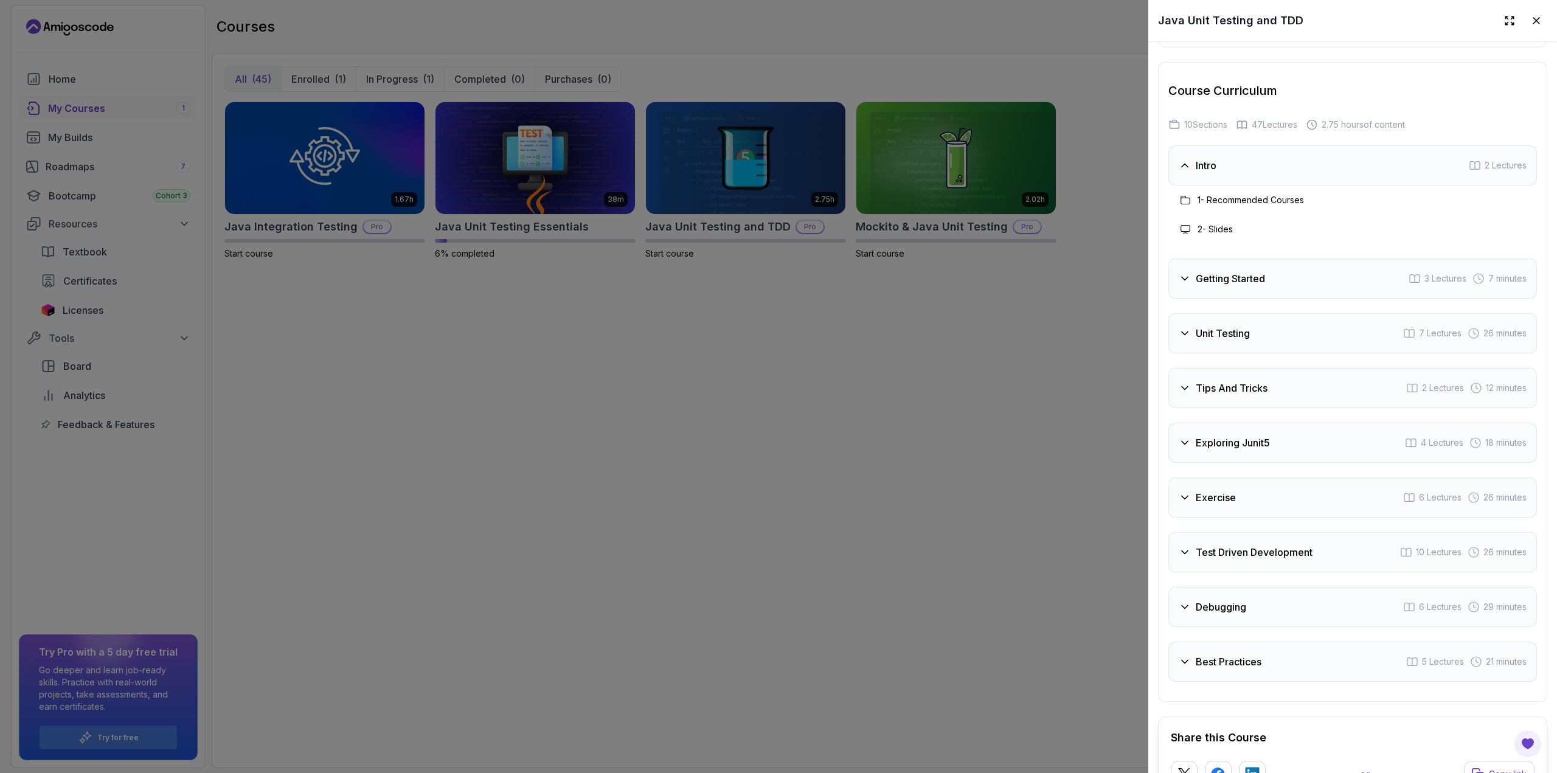
click at [1196, 326] on h3 "Unit Testing" at bounding box center [1223, 333] width 54 height 15
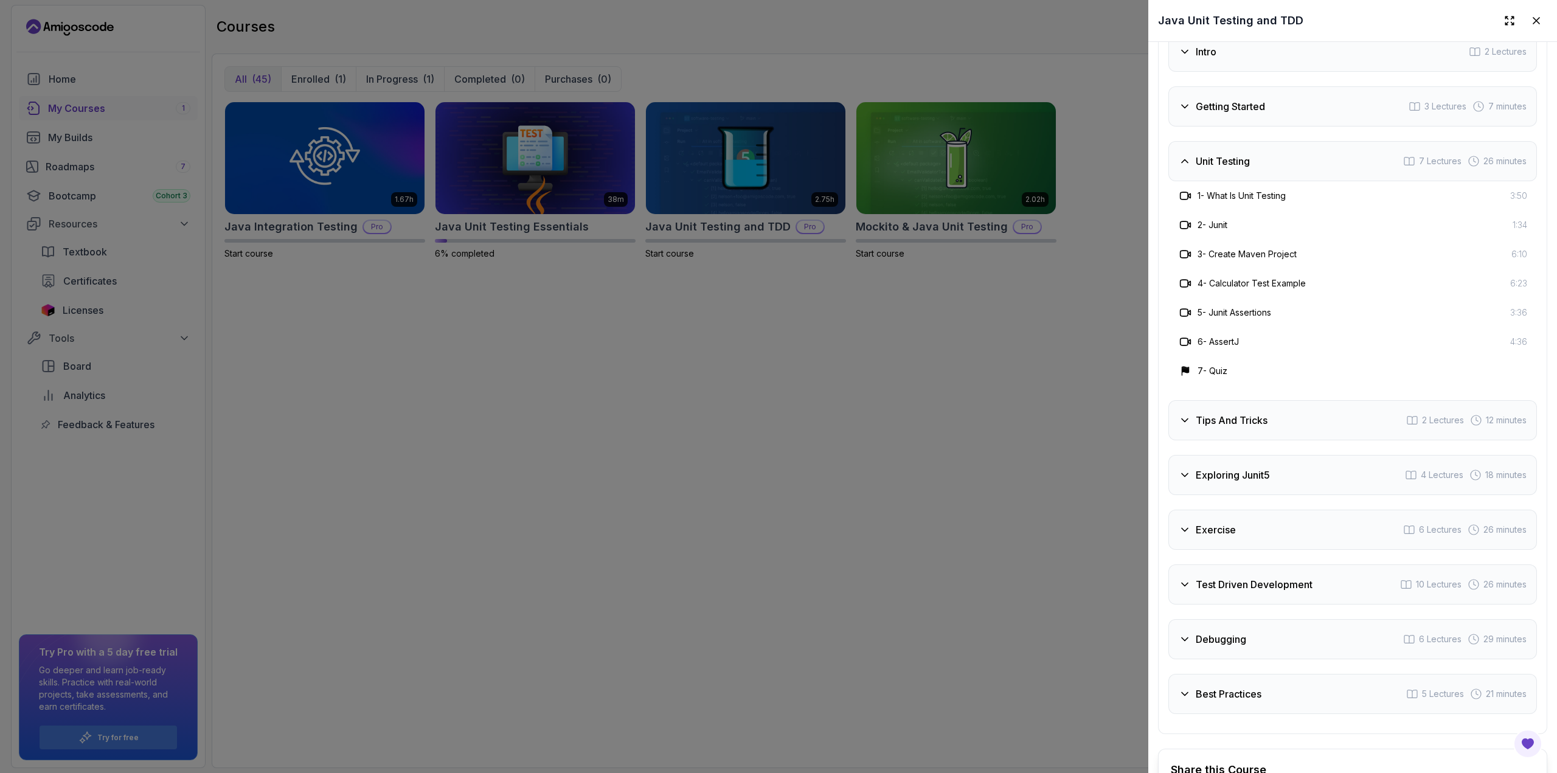
scroll to position [2251, 0]
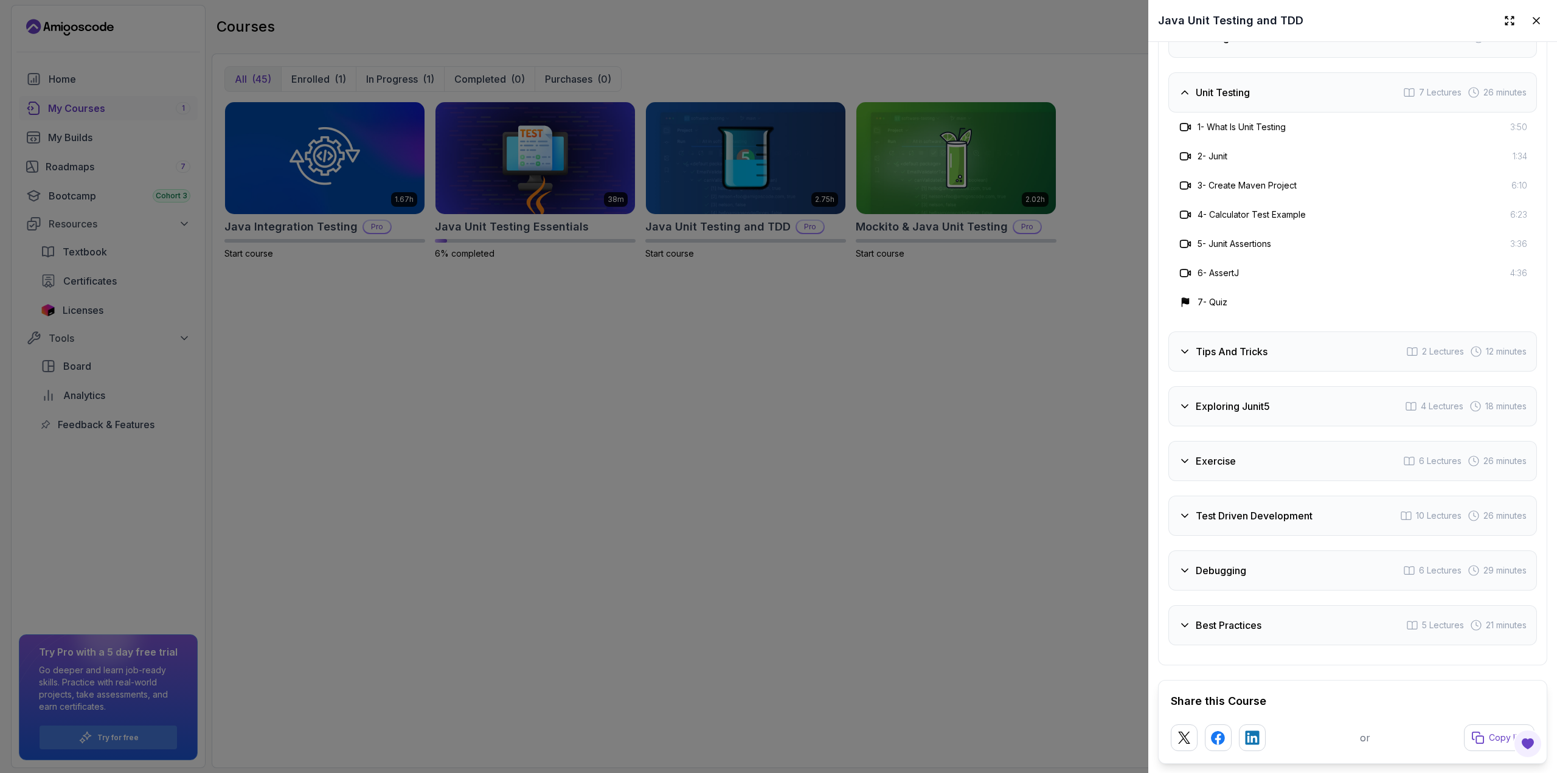
click at [1296, 346] on div "Tips And Tricks 2 Lectures 12 minutes" at bounding box center [1352, 351] width 369 height 40
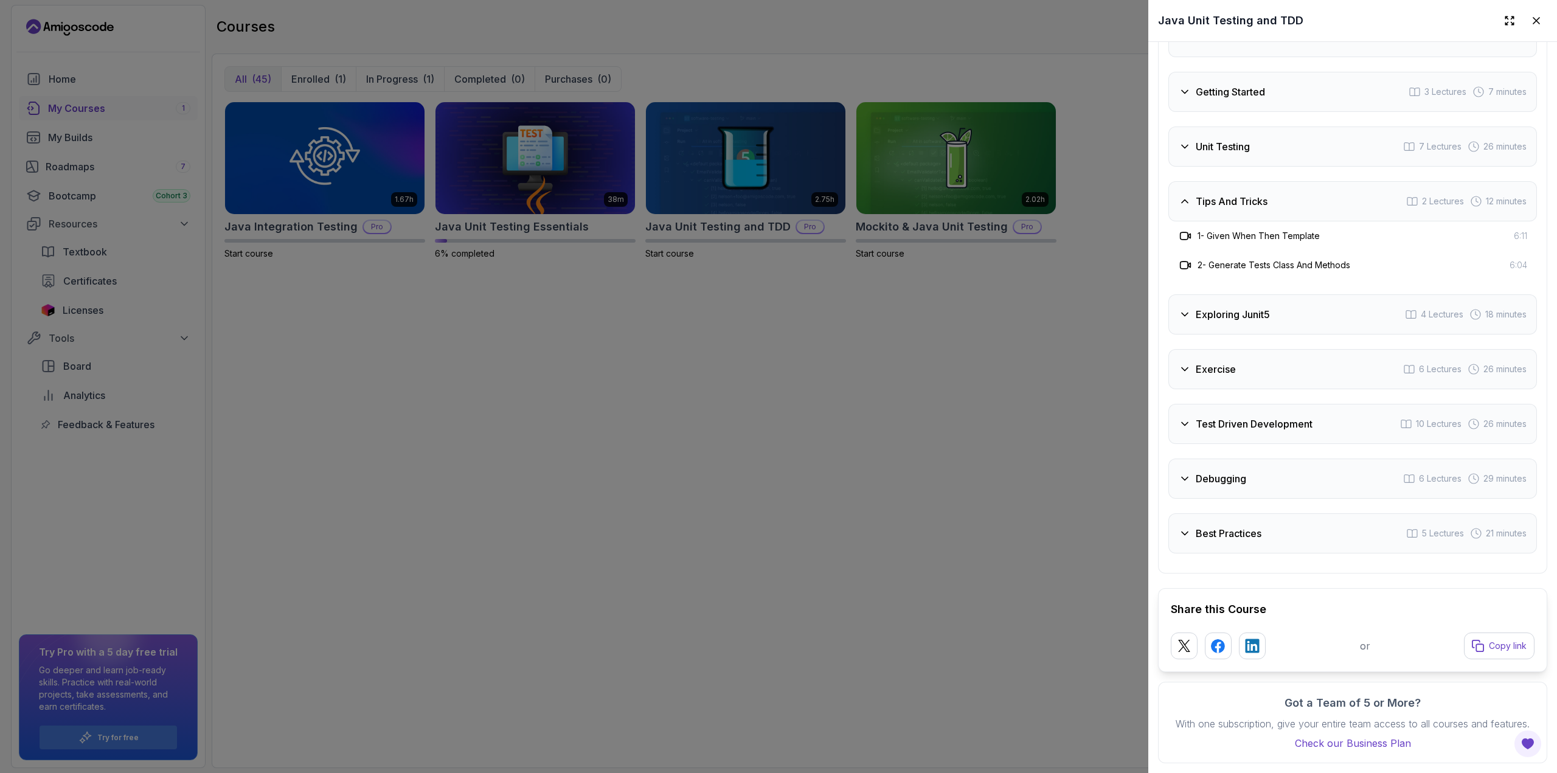
click at [1278, 301] on div "Exploring Junit5 4 Lectures 18 minutes" at bounding box center [1352, 314] width 369 height 40
click at [1271, 354] on div "Exercise 6 Lectures 26 minutes" at bounding box center [1352, 369] width 369 height 40
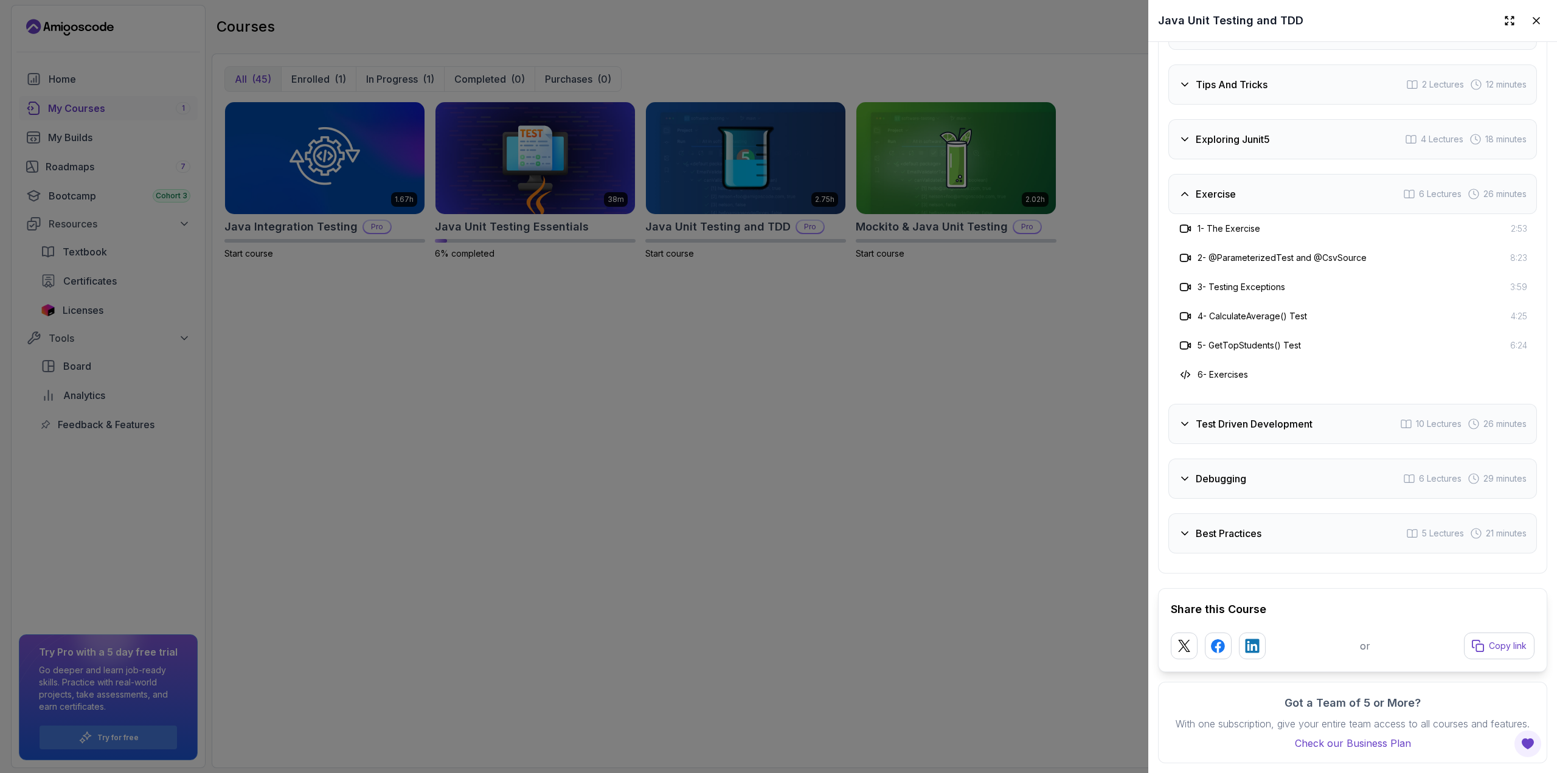
scroll to position [2323, 0]
click at [1275, 417] on h3 "Test Driven Development" at bounding box center [1254, 424] width 117 height 15
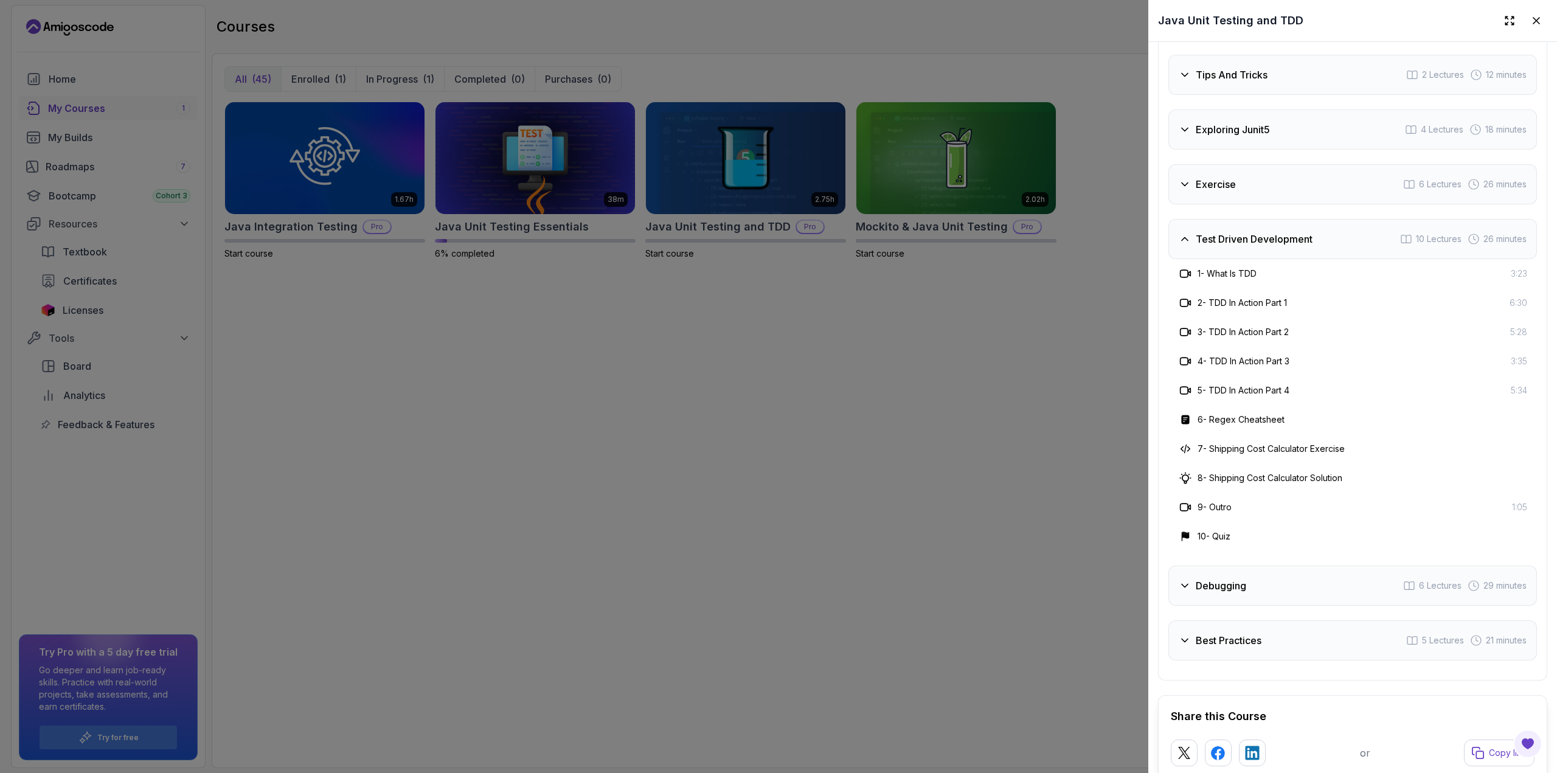
scroll to position [2440, 0]
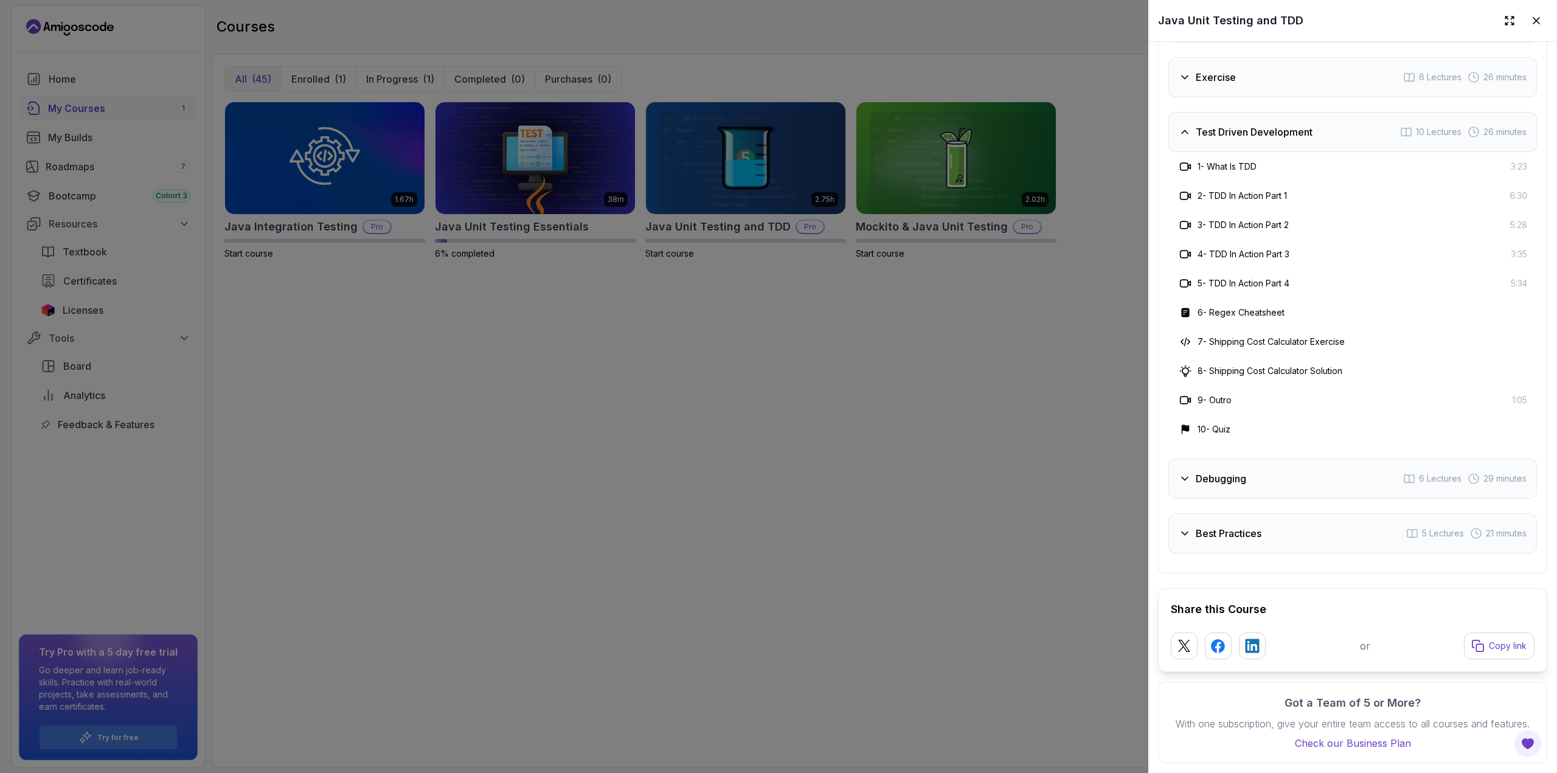
click at [1267, 463] on div "Debugging 6 Lectures 29 minutes" at bounding box center [1352, 479] width 369 height 40
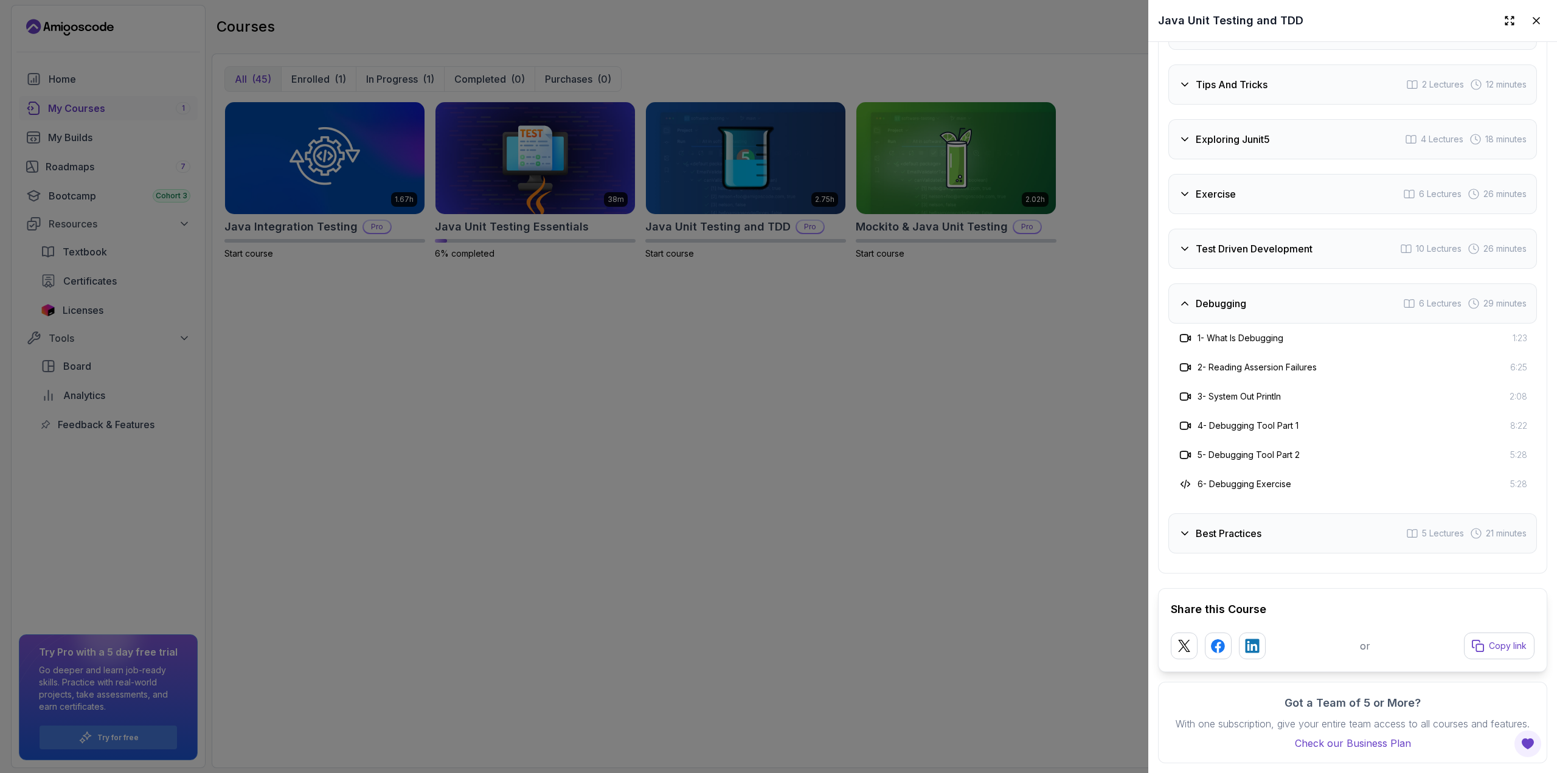
click at [1260, 526] on h3 "Best Practices" at bounding box center [1229, 533] width 66 height 15
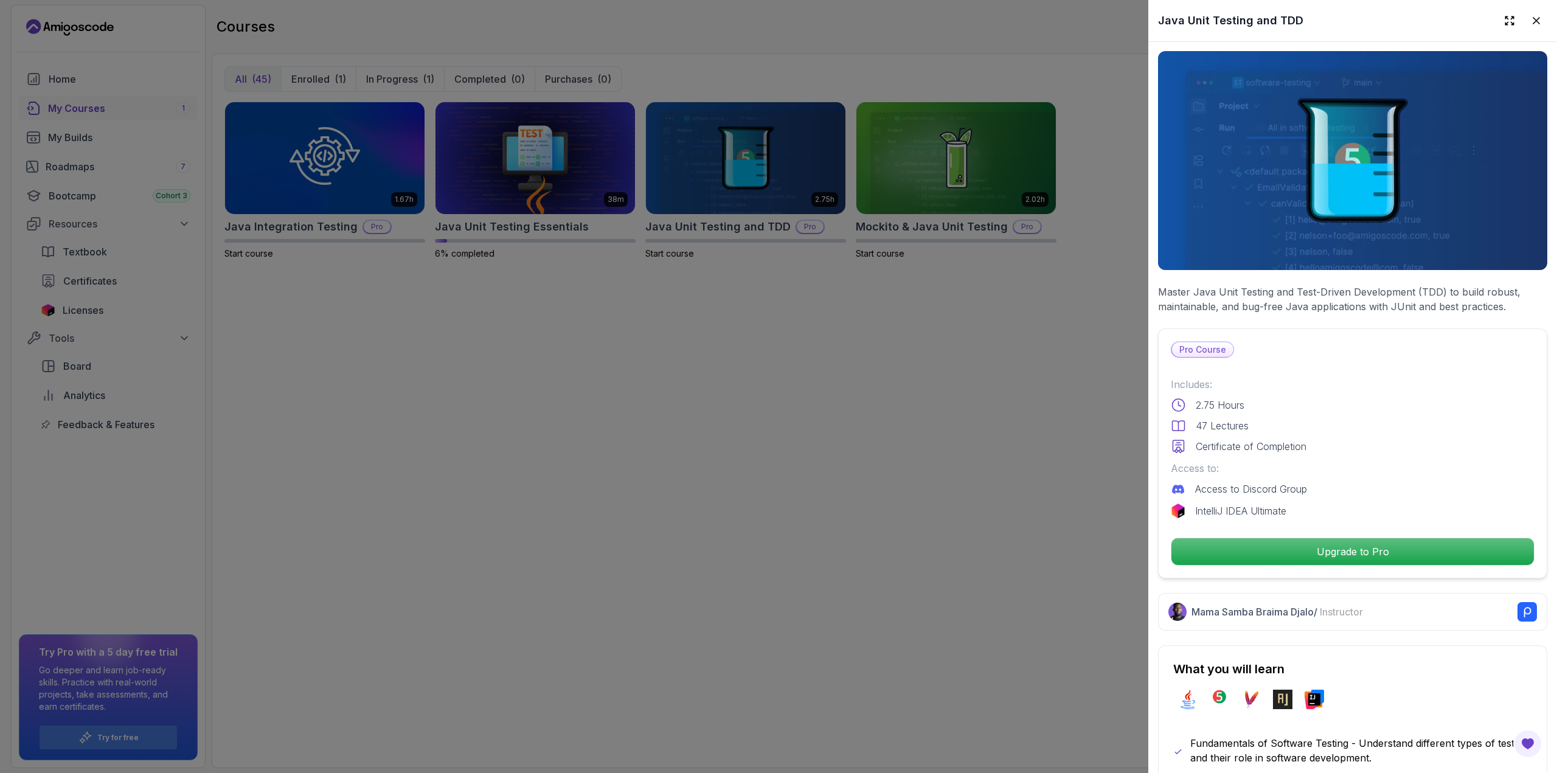
scroll to position [0, 0]
click at [1533, 19] on icon at bounding box center [1536, 21] width 6 height 6
